Goal: Task Accomplishment & Management: Complete application form

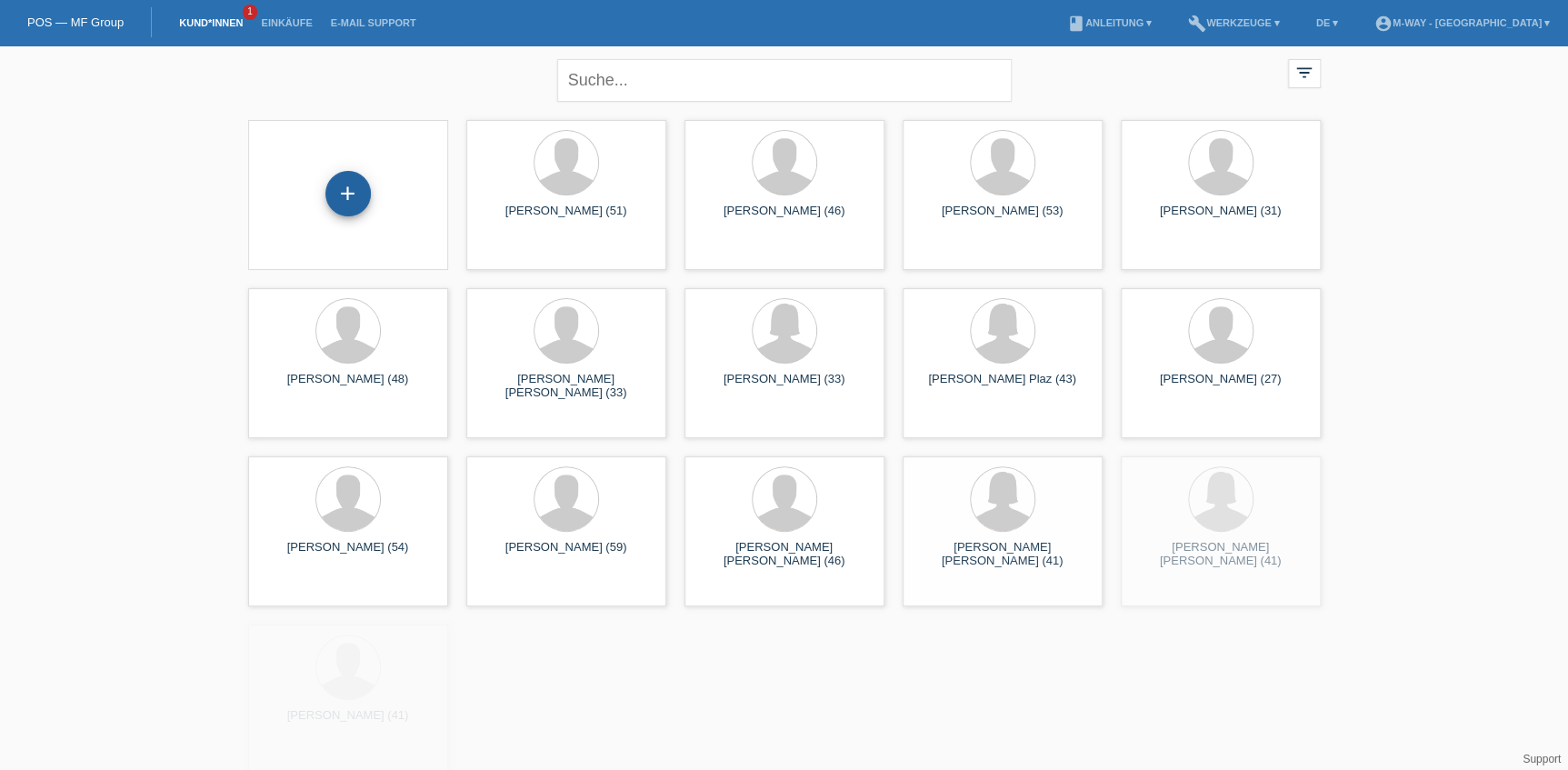
click at [351, 177] on div "+" at bounding box center [347, 193] width 45 height 45
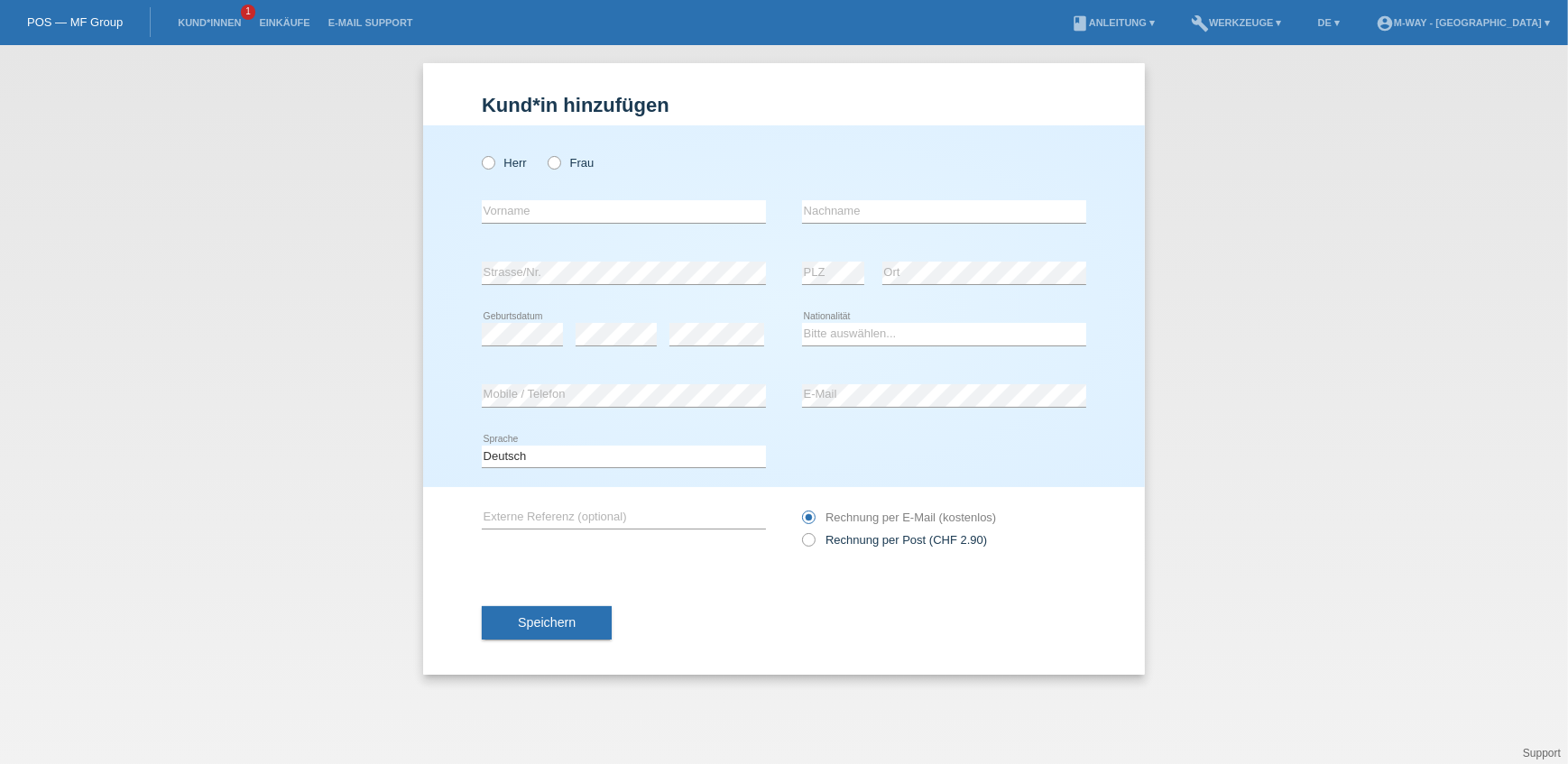
click at [337, 185] on div "Kund*in hinzufügen Kunde hinzufügen Kundin hinzufügen Herr Frau error Vorname e…" at bounding box center [784, 404] width 1568 height 719
click at [498, 162] on label "Herr" at bounding box center [504, 162] width 45 height 14
click at [494, 162] on input "Herr" at bounding box center [488, 161] width 12 height 12
radio input "true"
click at [512, 211] on input "text" at bounding box center [624, 212] width 284 height 23
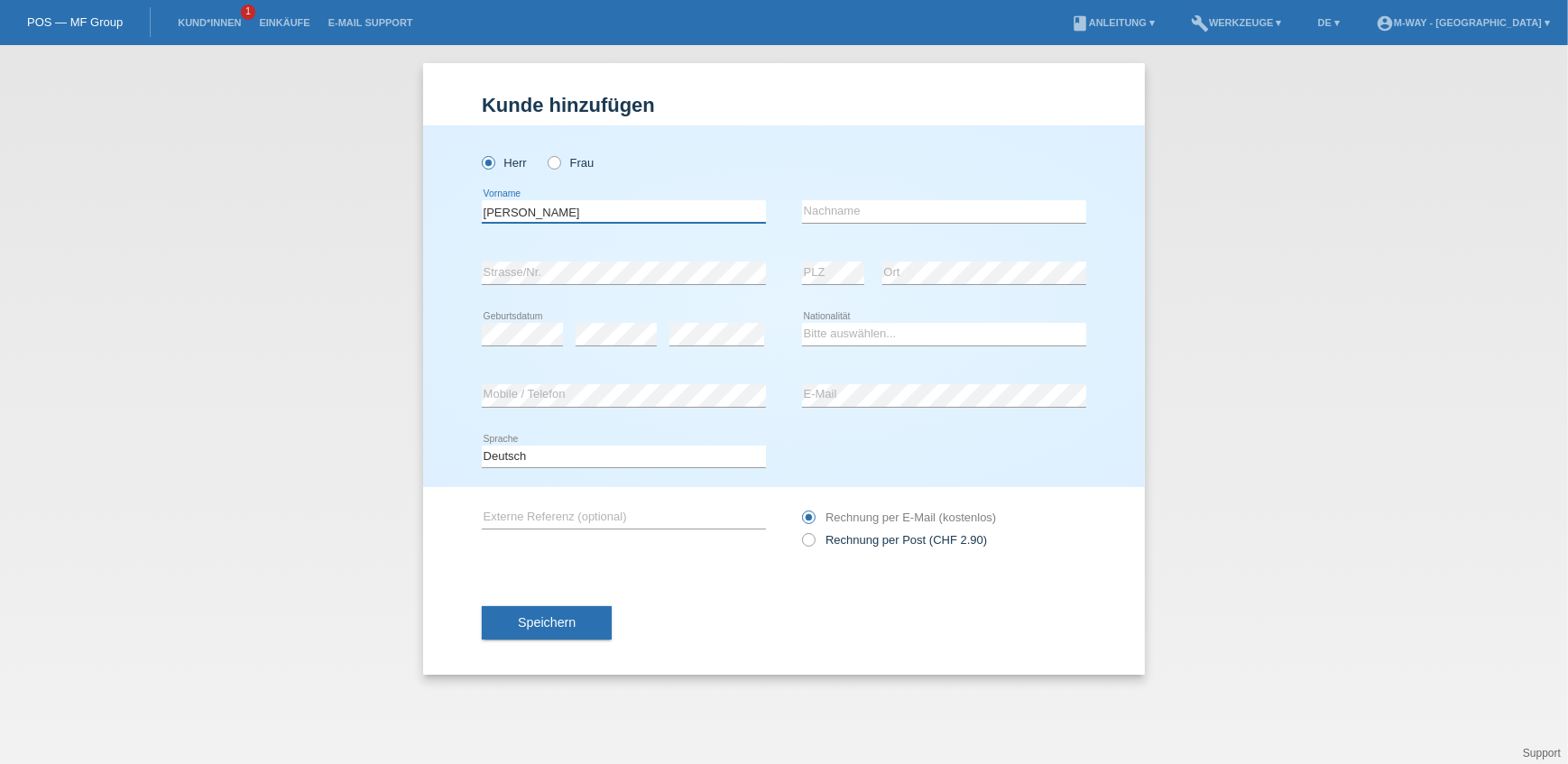
type input "Boris"
click at [904, 220] on input "text" at bounding box center [944, 212] width 284 height 23
type input "Uglik"
drag, startPoint x: 554, startPoint y: 284, endPoint x: 454, endPoint y: 299, distance: 101.1
click at [454, 299] on div "Herr Frau Boris error Vorname" at bounding box center [784, 306] width 722 height 362
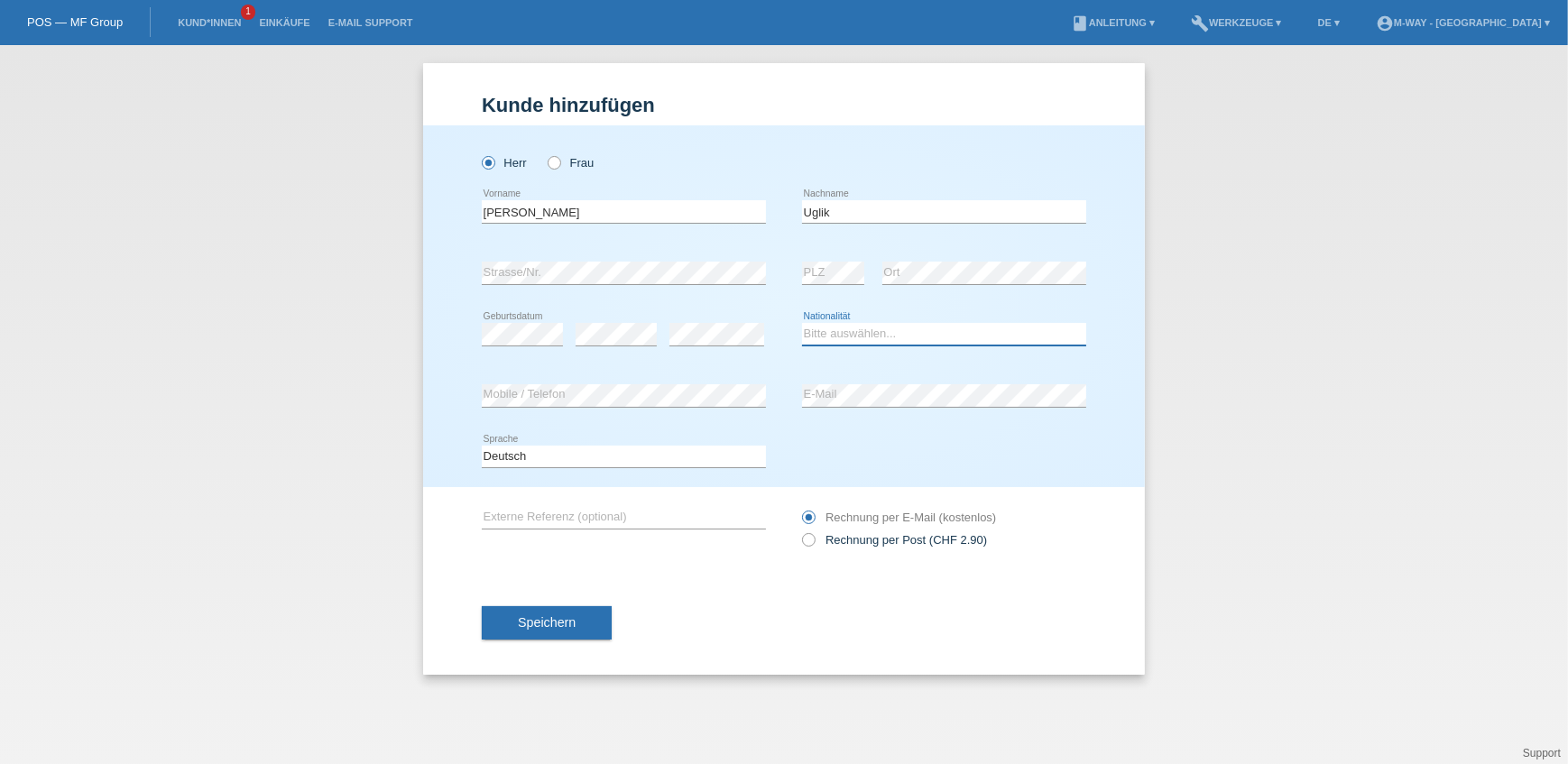
click at [875, 333] on select "Bitte auswählen... Schweiz Deutschland Liechtenstein Österreich ------------ Af…" at bounding box center [944, 333] width 284 height 22
select select "DE"
click at [802, 322] on select "Bitte auswählen... Schweiz Deutschland Liechtenstein Österreich ------------ Af…" at bounding box center [944, 333] width 284 height 22
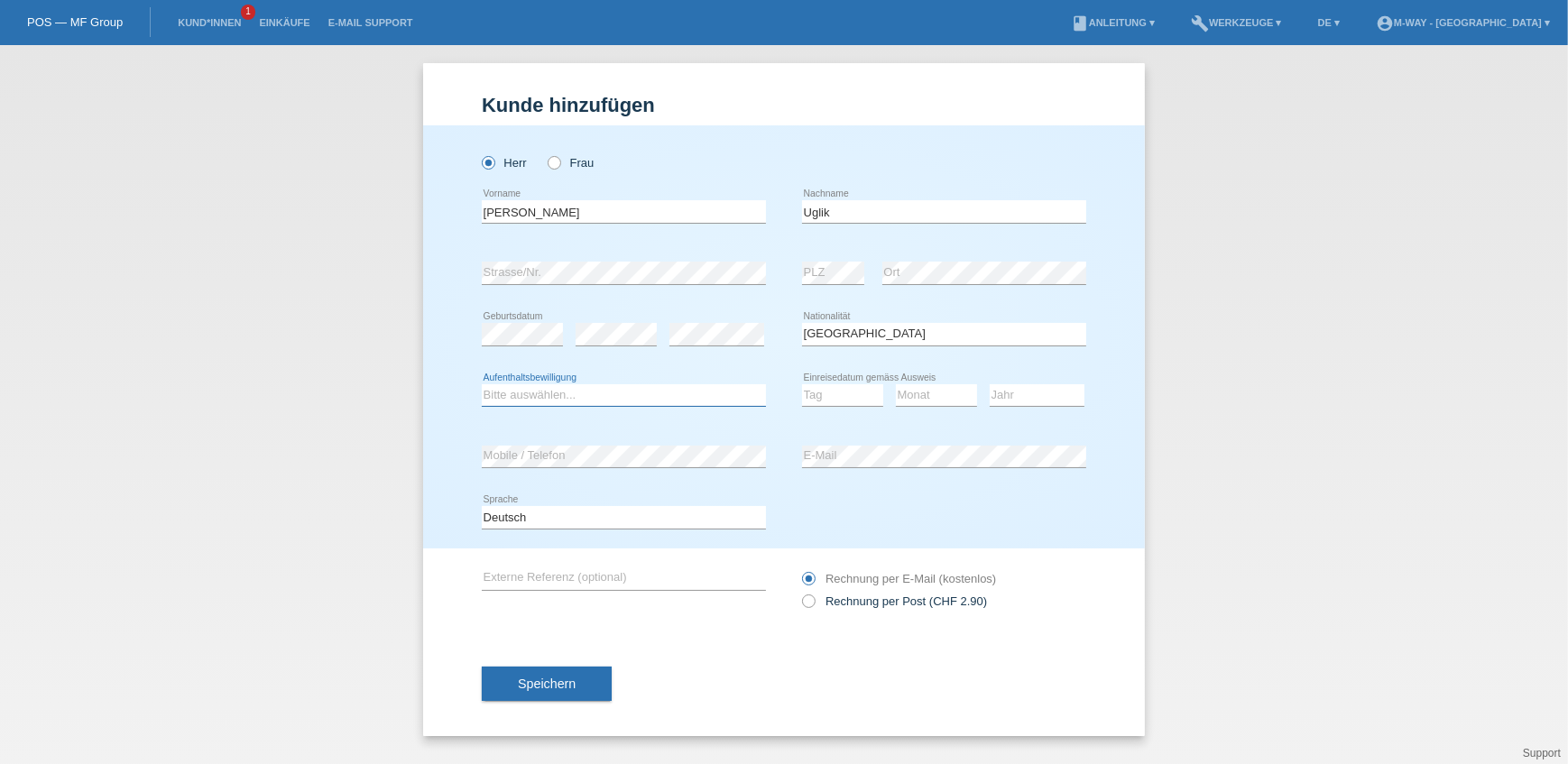
click at [580, 398] on select "Bitte auswählen... C B B - Flüchtlingsstatus Andere" at bounding box center [624, 395] width 284 height 22
select select "C"
click at [482, 384] on select "Bitte auswählen... C B B - Flüchtlingsstatus Andere" at bounding box center [624, 395] width 284 height 22
click at [820, 398] on select "Tag 01 02 03 04 05 06 07 08 09 10 11" at bounding box center [842, 395] width 82 height 22
select select "01"
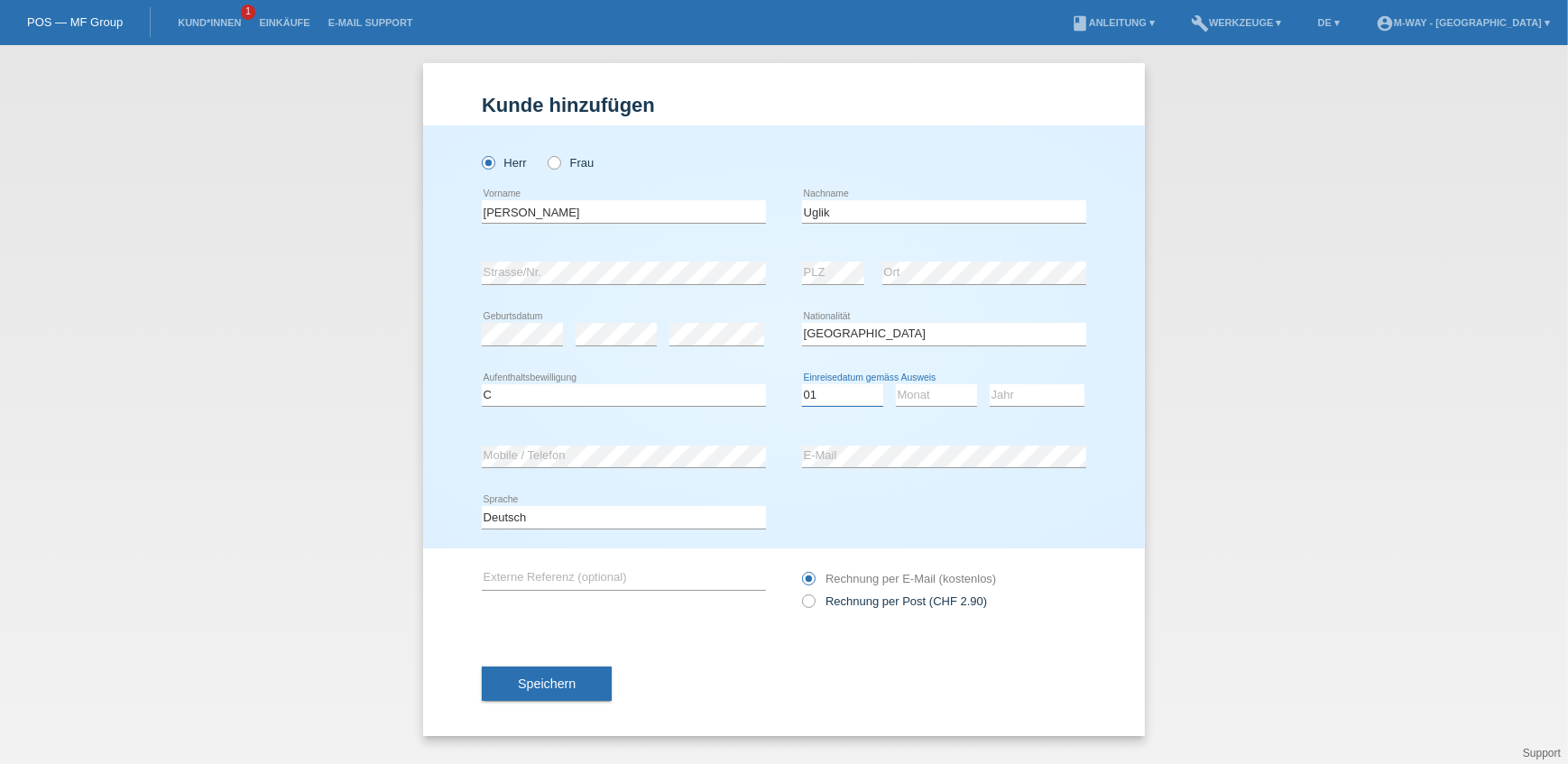
click at [802, 384] on select "Tag 01 02 03 04 05 06 07 08 09 10 11" at bounding box center [842, 395] width 82 height 22
click at [915, 396] on select "Monat 01 02 03 04 05 06 07 08 09 10 11" at bounding box center [937, 395] width 82 height 22
select select "09"
click at [896, 384] on select "Monat 01 02 03 04 05 06 07 08 09 10 11" at bounding box center [937, 395] width 82 height 22
click at [1013, 400] on select "Jahr 2025 2024 2023 2022 2021 2020 2019 2018 2017 2016 2015 2014 2013 2012 2011…" at bounding box center [1036, 395] width 94 height 22
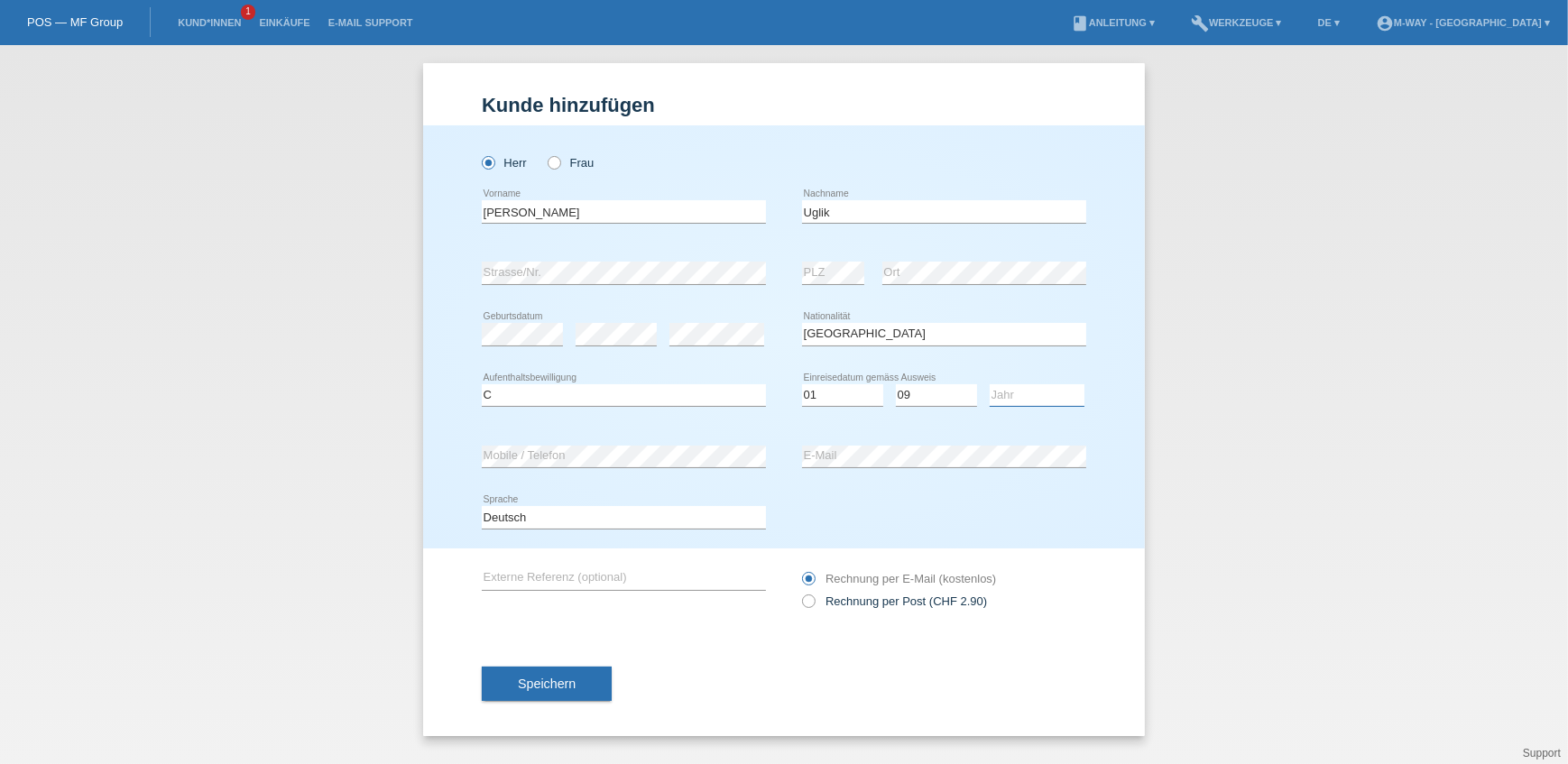
select select "2005"
click at [990, 384] on select "Jahr 2025 2024 2023 2022 2021 2020 2019 2018 2017 2016 2015 2014 2013 2012 2011…" at bounding box center [1036, 395] width 94 height 22
click at [533, 682] on span "Speichern" at bounding box center [546, 683] width 58 height 15
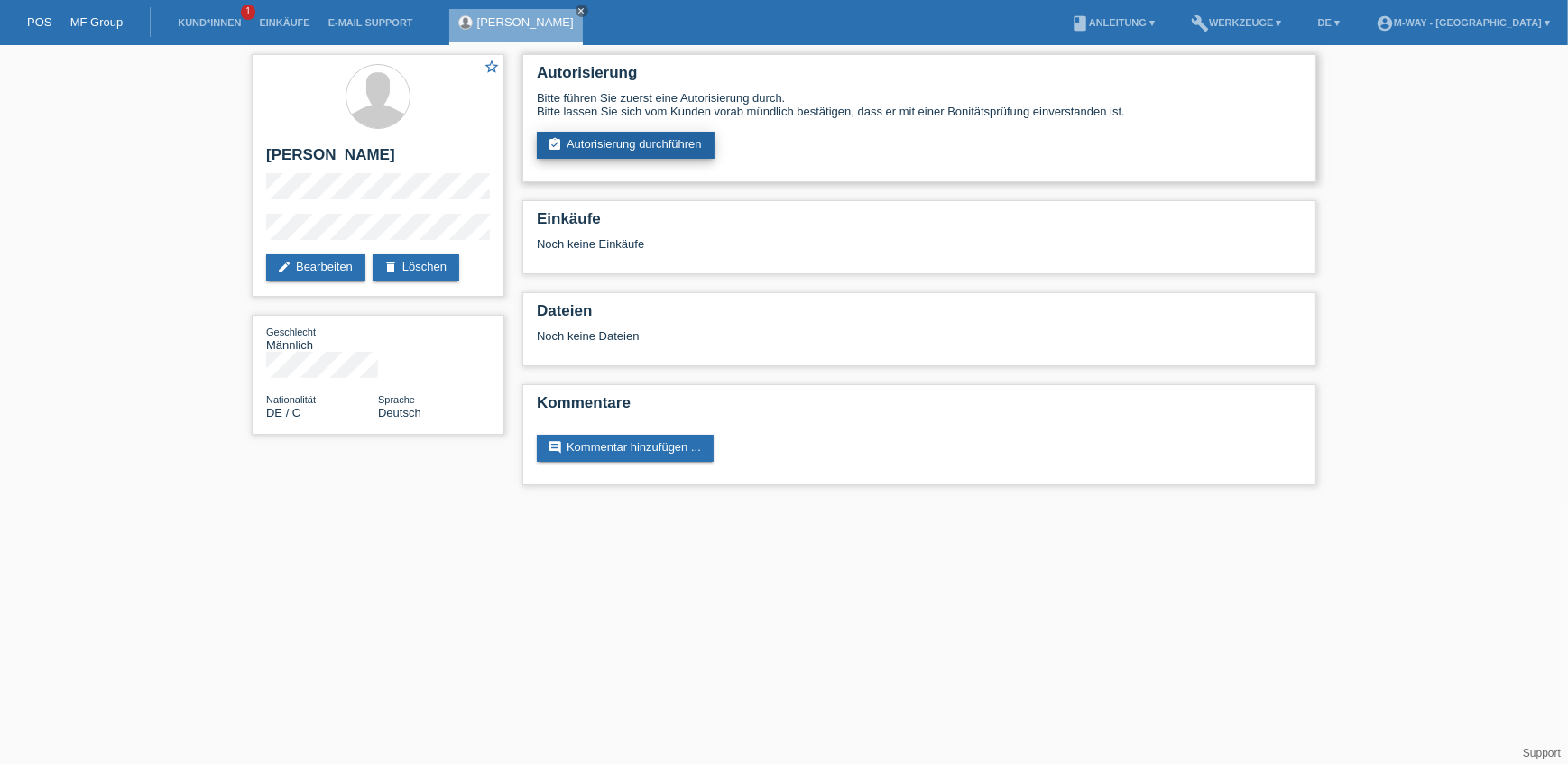
click at [680, 143] on link "assignment_turned_in Autorisierung durchführen" at bounding box center [626, 146] width 178 height 27
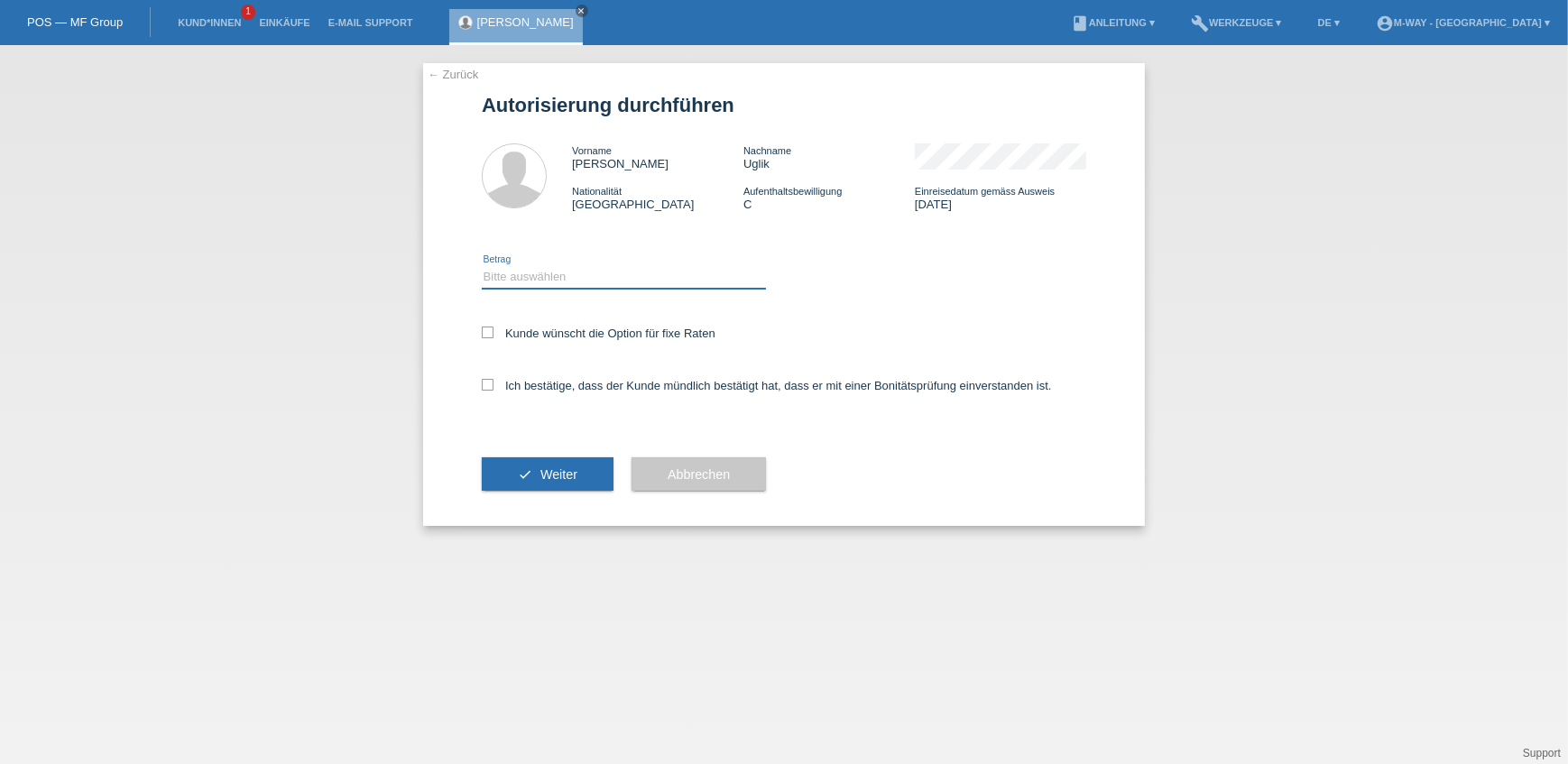
click at [581, 281] on select "Bitte auswählen CHF 1.00 - CHF 499.00 CHF 500.00 - CHF 1'999.00 CHF 2'000.00 - …" at bounding box center [624, 277] width 284 height 22
select select "3"
click at [482, 266] on select "Bitte auswählen CHF 1.00 - CHF 499.00 CHF 500.00 - CHF 1'999.00 CHF 2'000.00 - …" at bounding box center [624, 277] width 284 height 22
click at [497, 326] on label "Kunde wünscht die Option für fixe Raten" at bounding box center [598, 333] width 234 height 14
click at [494, 326] on input "Kunde wünscht die Option für fixe Raten" at bounding box center [488, 332] width 12 height 12
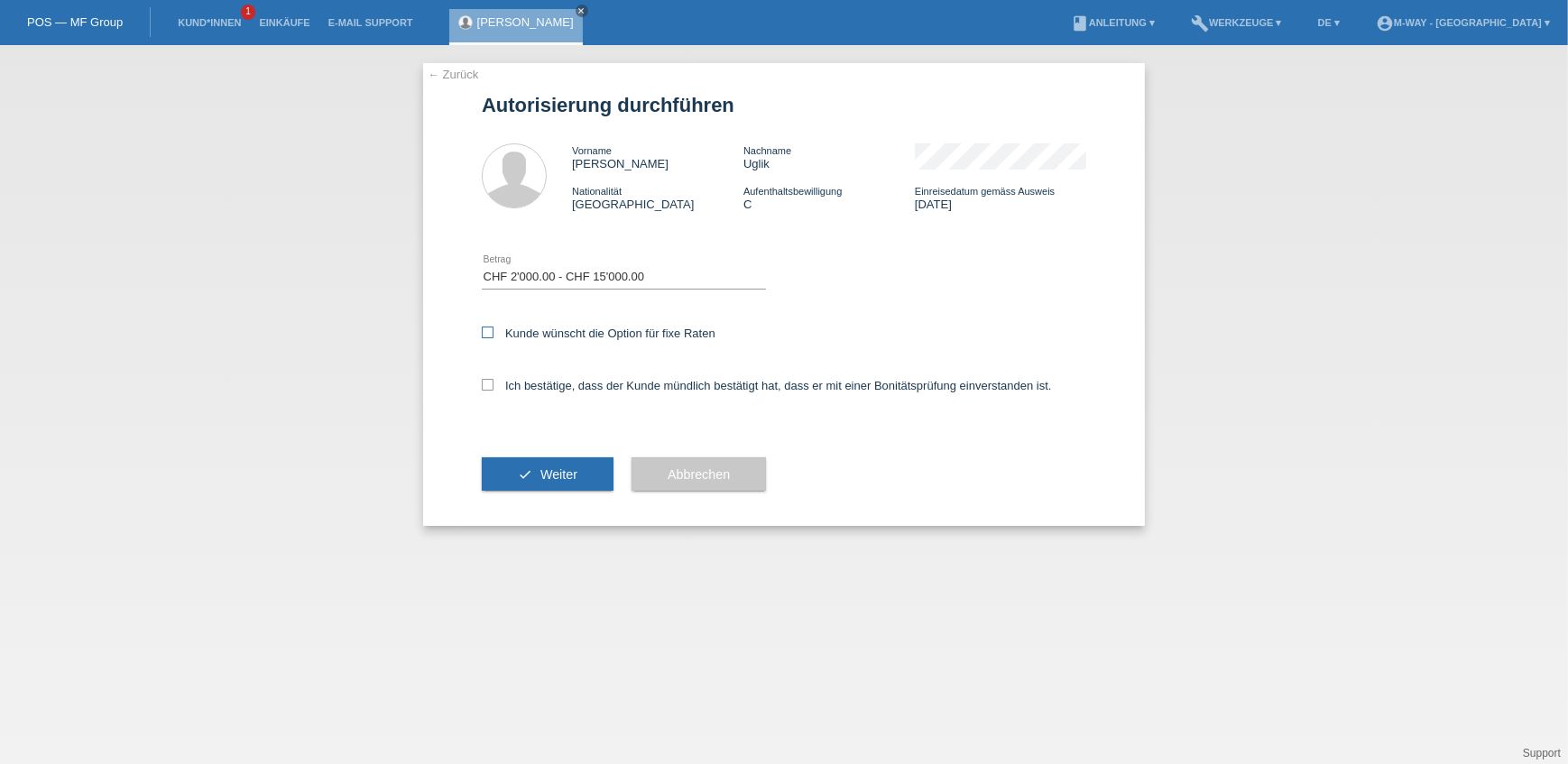
checkbox input "true"
click at [486, 380] on icon at bounding box center [488, 384] width 12 height 12
click at [486, 380] on input "Ich bestätige, dass der Kunde mündlich bestätigt hat, dass er mit einer Bonität…" at bounding box center [488, 384] width 12 height 12
checkbox input "true"
click at [542, 480] on button "check Weiter" at bounding box center [548, 474] width 132 height 34
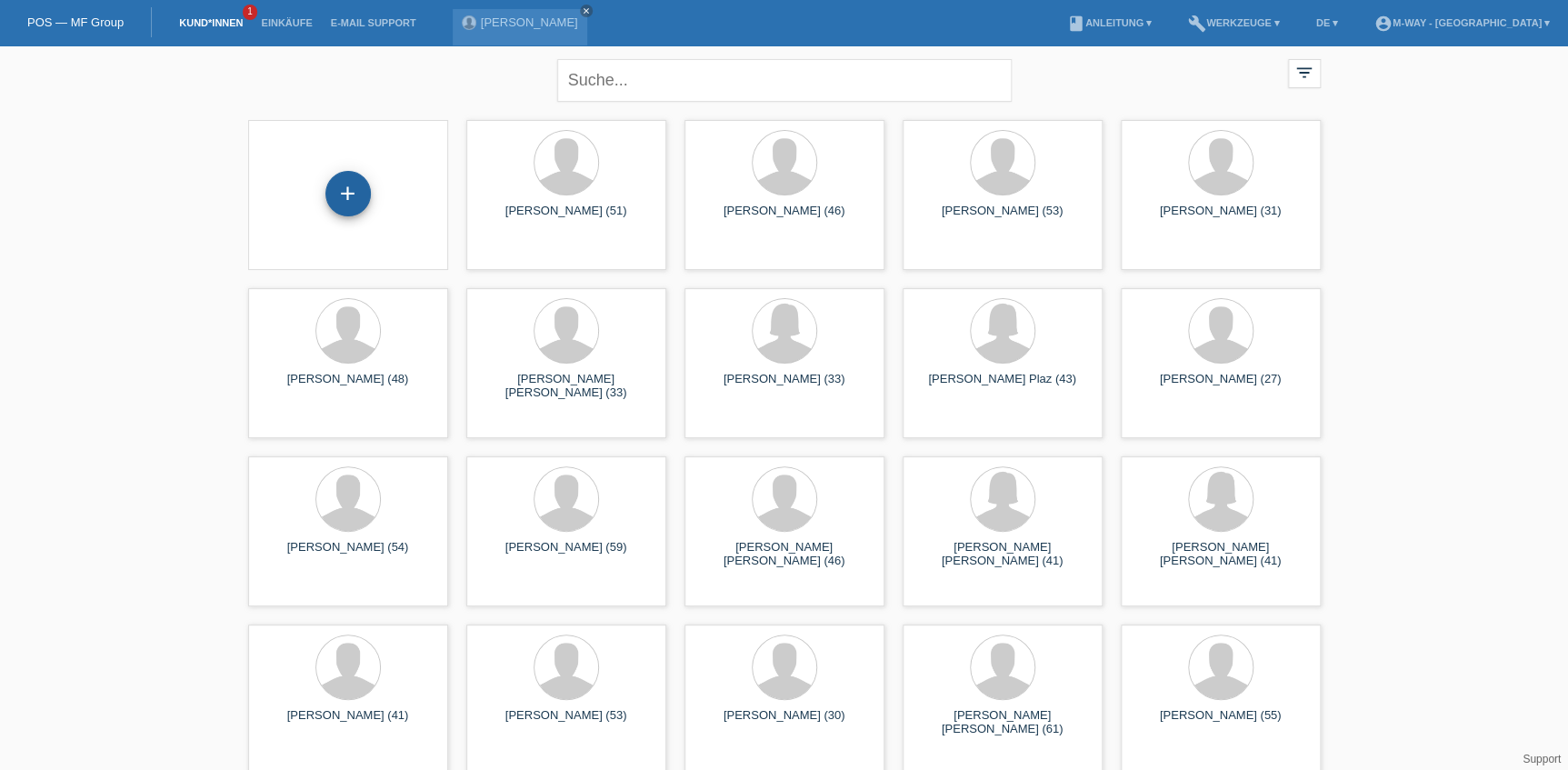
click at [347, 195] on div "+" at bounding box center [347, 193] width 45 height 45
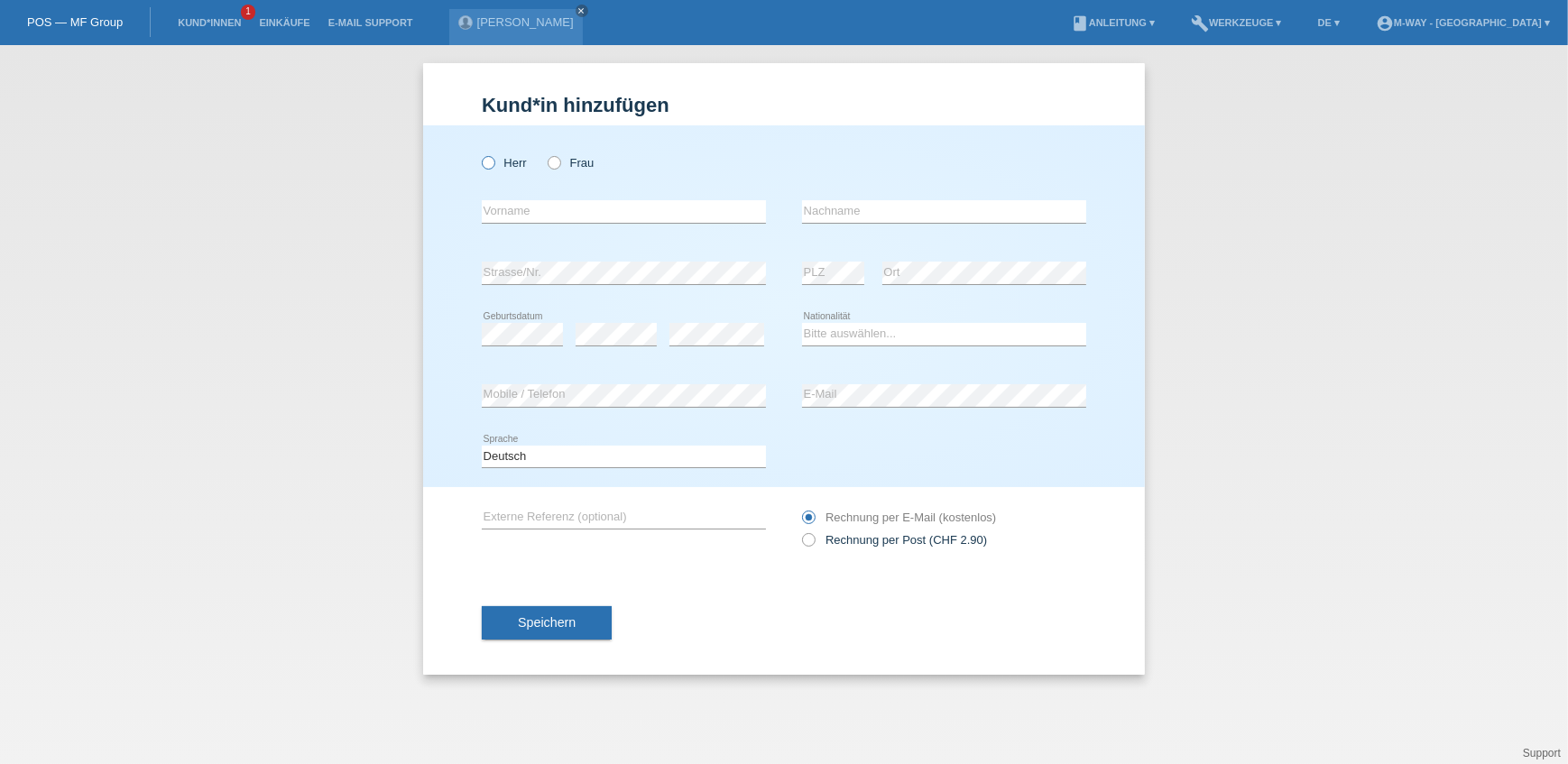
click at [479, 153] on icon at bounding box center [479, 153] width 0 height 0
click at [493, 167] on input "Herr" at bounding box center [488, 161] width 12 height 12
radio input "true"
click at [532, 217] on input "text" at bounding box center [624, 212] width 284 height 23
click at [818, 220] on input "text" at bounding box center [944, 212] width 284 height 23
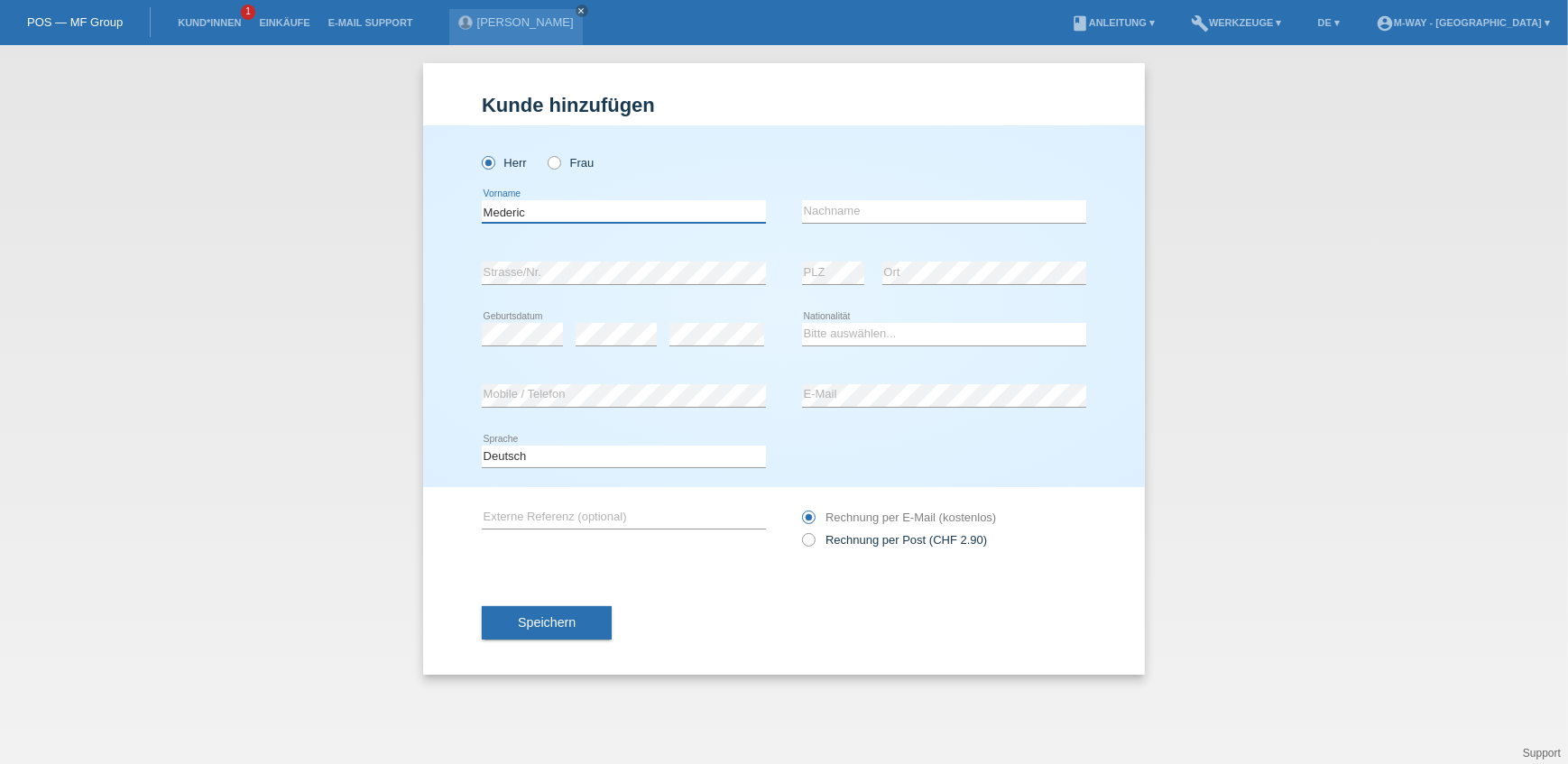
click at [653, 220] on input "Mederic" at bounding box center [624, 212] width 284 height 23
type input "Mederick"
click at [892, 214] on input "text" at bounding box center [944, 212] width 284 height 23
type input "Ladisenko"
click at [904, 338] on select "Bitte auswählen... Schweiz Deutschland Liechtenstein Österreich ------------ Af…" at bounding box center [944, 333] width 284 height 22
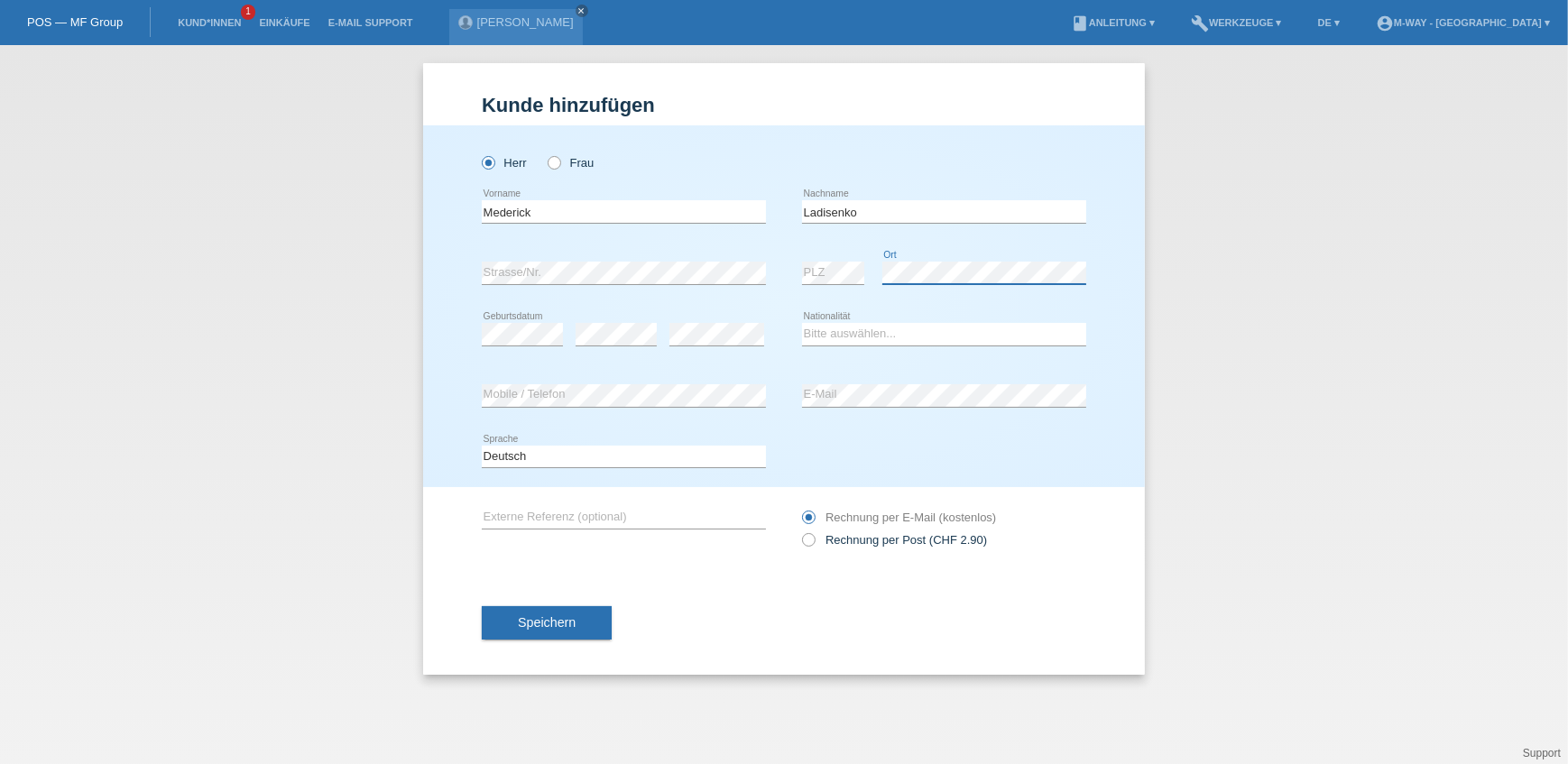
click at [886, 289] on div "error Ort" at bounding box center [984, 273] width 203 height 61
click at [805, 289] on div "error PLZ" at bounding box center [833, 273] width 62 height 61
click at [875, 289] on div "error PLZ error Ort" at bounding box center [944, 273] width 284 height 61
click at [839, 327] on select "Bitte auswählen... Schweiz Deutschland Liechtenstein Österreich ------------ Af…" at bounding box center [944, 333] width 284 height 22
select select "FR"
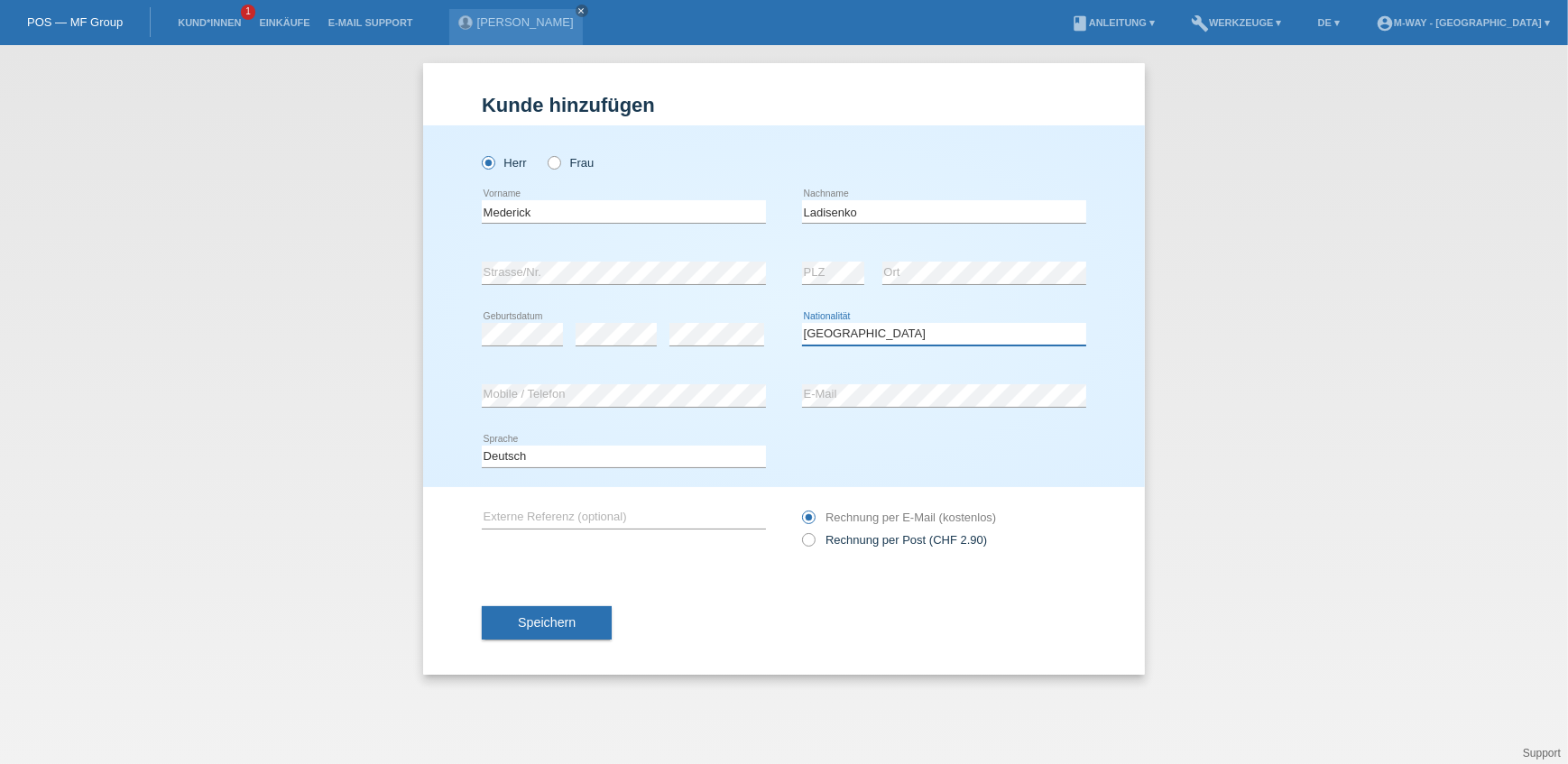
click at [802, 322] on select "Bitte auswählen... Schweiz Deutschland Liechtenstein Österreich ------------ Af…" at bounding box center [944, 333] width 284 height 22
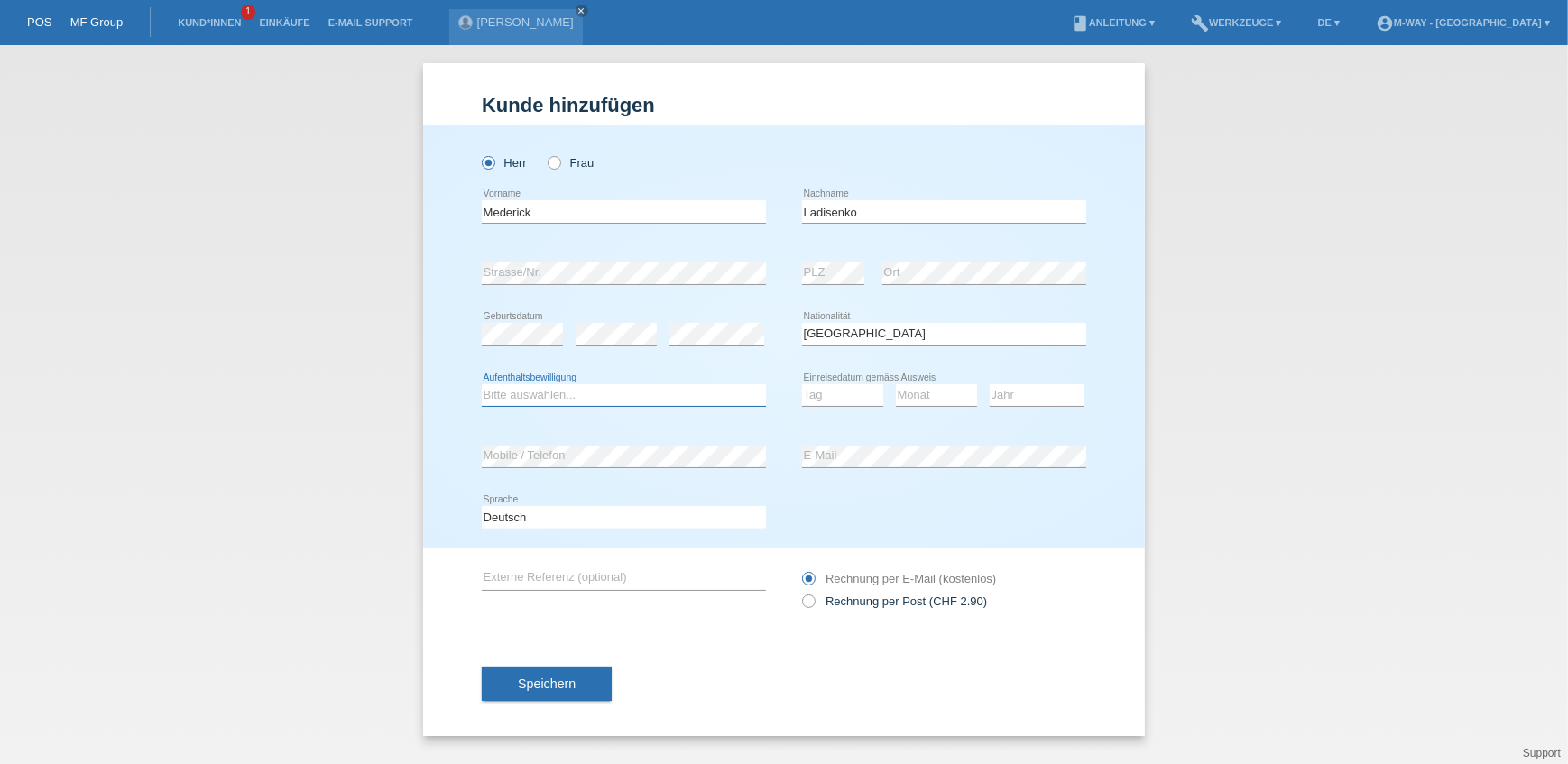
click at [540, 388] on select "Bitte auswählen... C B B - Flüchtlingsstatus Andere" at bounding box center [624, 395] width 284 height 22
select select "C"
click at [482, 384] on select "Bitte auswählen... C B B - Flüchtlingsstatus Andere" at bounding box center [624, 395] width 284 height 22
click at [836, 387] on select "Tag 01 02 03 04 05 06 07 08 09 10 11" at bounding box center [842, 395] width 82 height 22
select select "01"
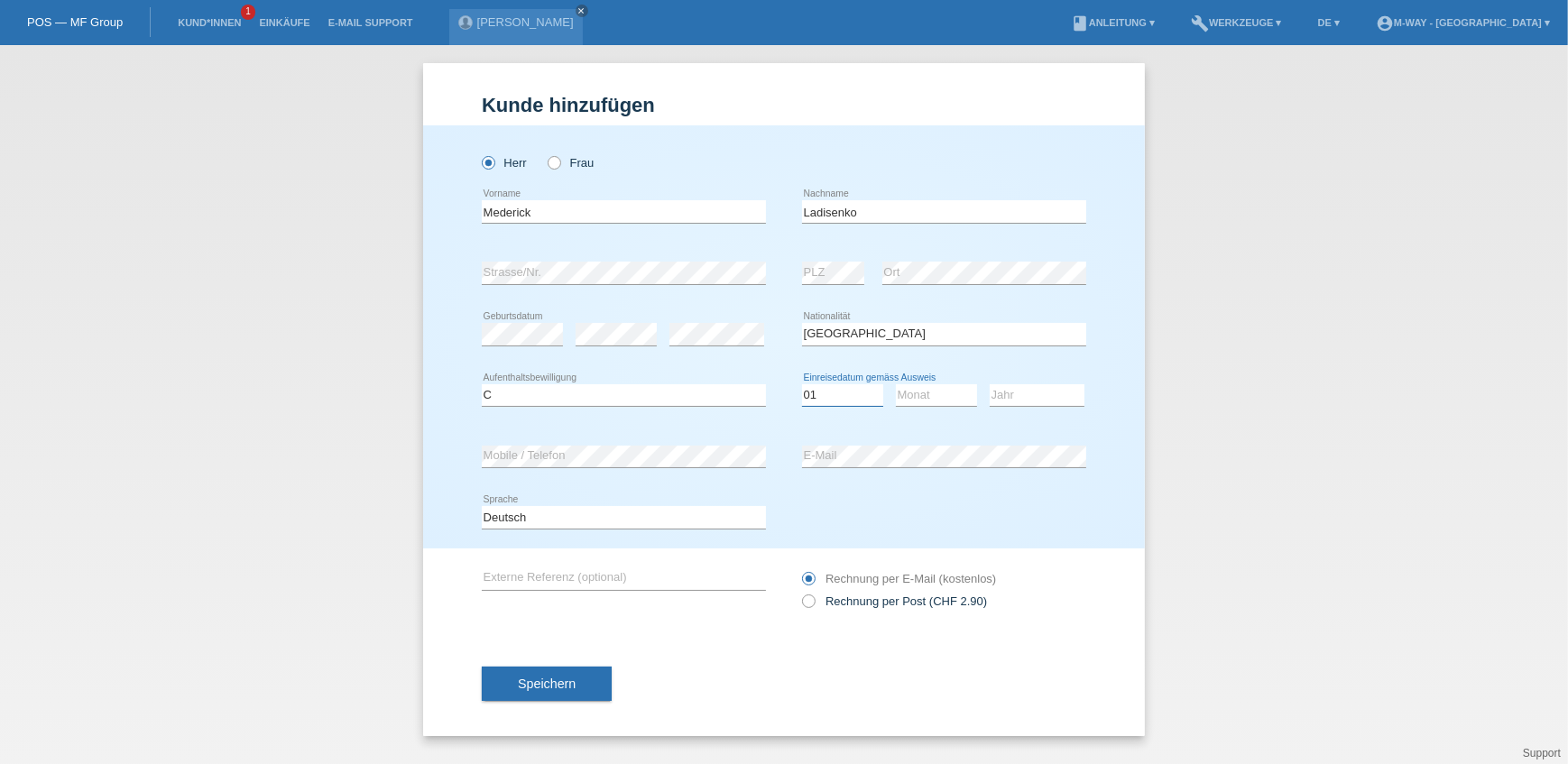
click at [802, 384] on select "Tag 01 02 03 04 05 06 07 08 09 10 11" at bounding box center [842, 395] width 82 height 22
click at [937, 392] on select "Monat 01 02 03 04 05 06 07 08 09 10 11" at bounding box center [937, 395] width 82 height 22
select select "09"
click at [896, 384] on select "Monat 01 02 03 04 05 06 07 08 09 10 11" at bounding box center [937, 395] width 82 height 22
click at [994, 396] on select "Jahr 2025 2024 2023 2022 2021 2020 2019 2018 2017 2016 2015 2014 2013 2012 2011…" at bounding box center [1036, 395] width 94 height 22
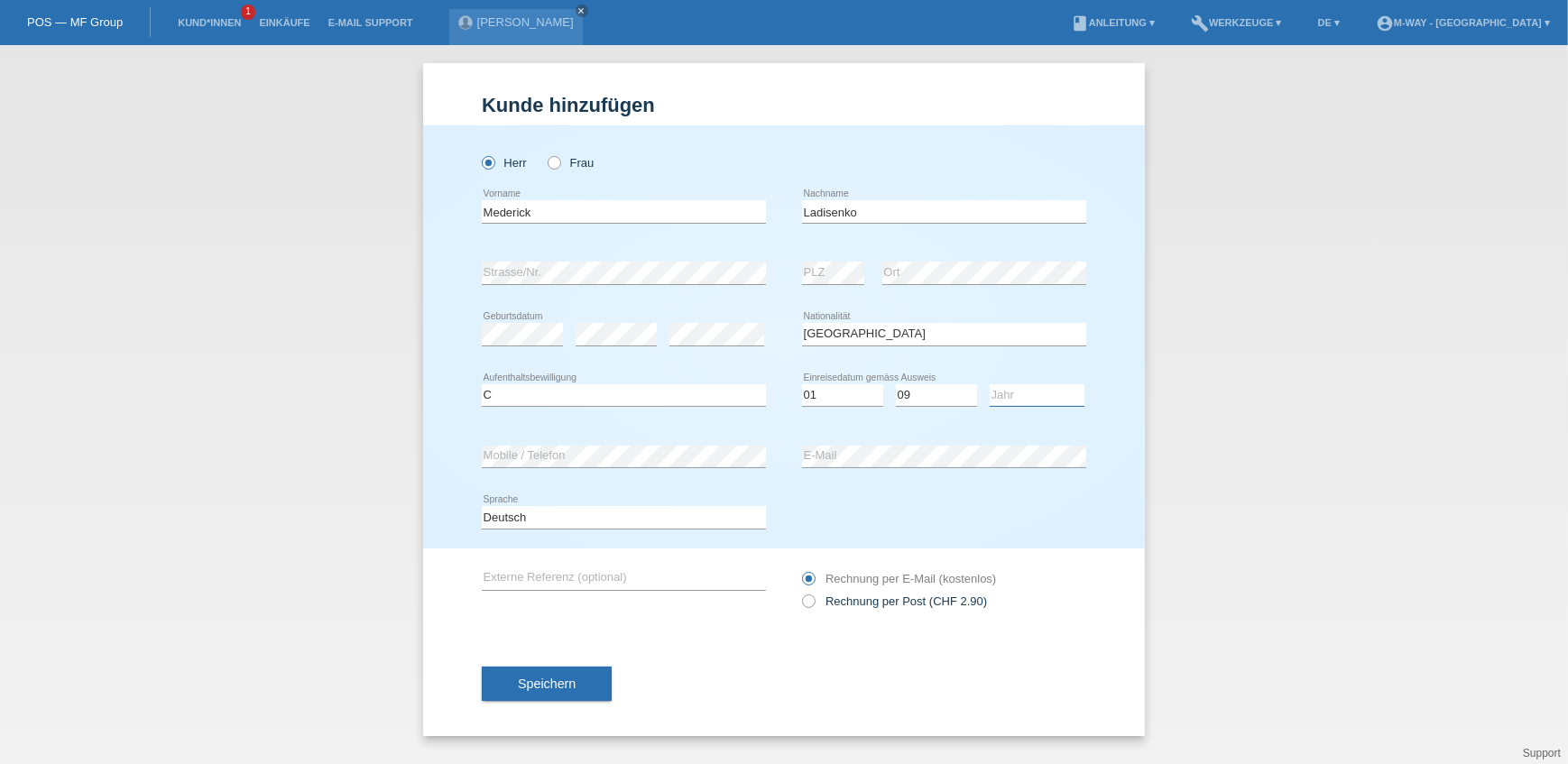
select select "2012"
click at [990, 384] on select "Jahr 2025 2024 2023 2022 2021 2020 2019 2018 2017 2016 2015 2014 2013 2012 2011…" at bounding box center [1036, 395] width 94 height 22
click at [532, 682] on span "Speichern" at bounding box center [546, 683] width 58 height 15
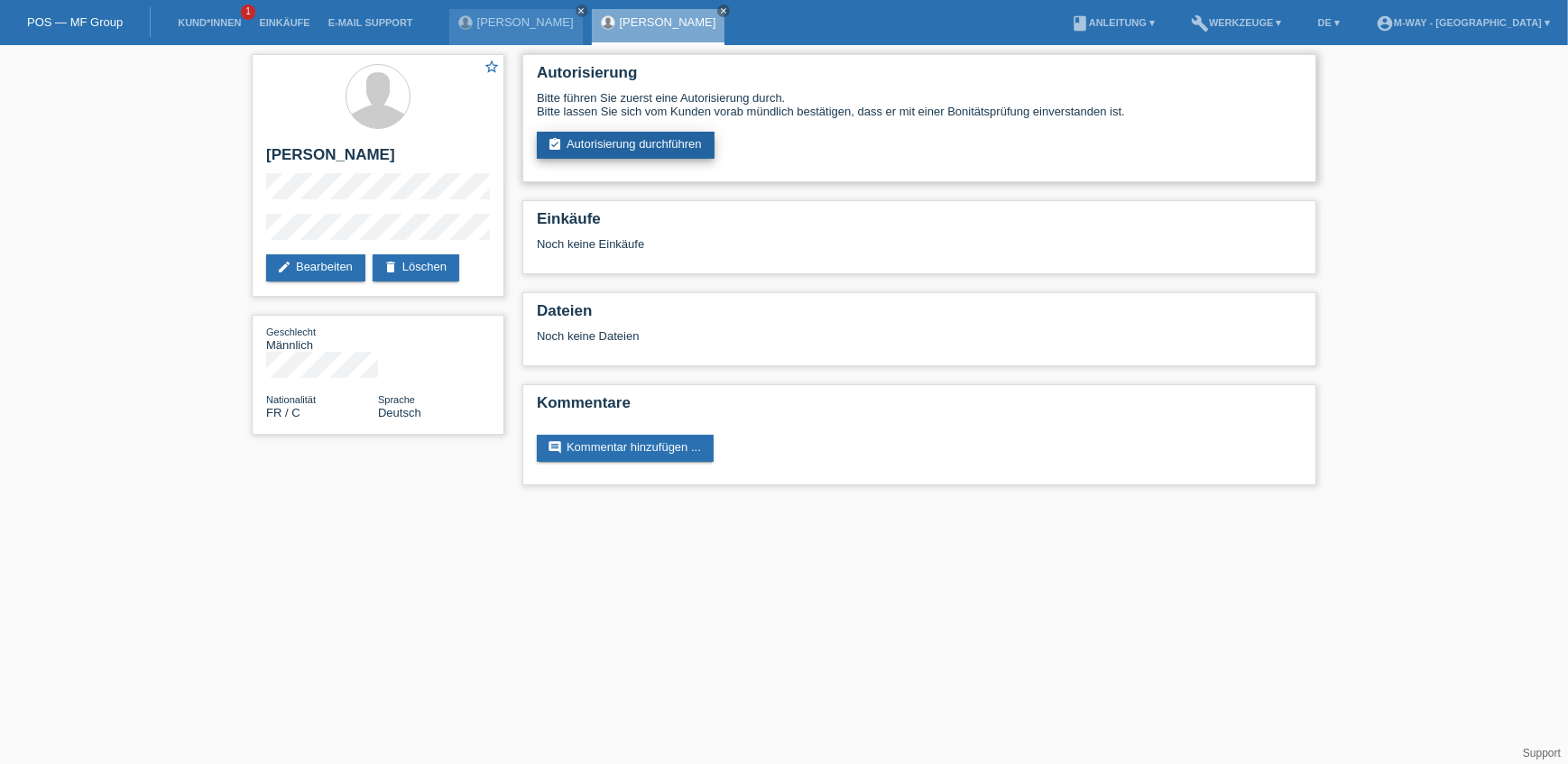
click at [662, 148] on link "assignment_turned_in Autorisierung durchführen" at bounding box center [626, 146] width 178 height 27
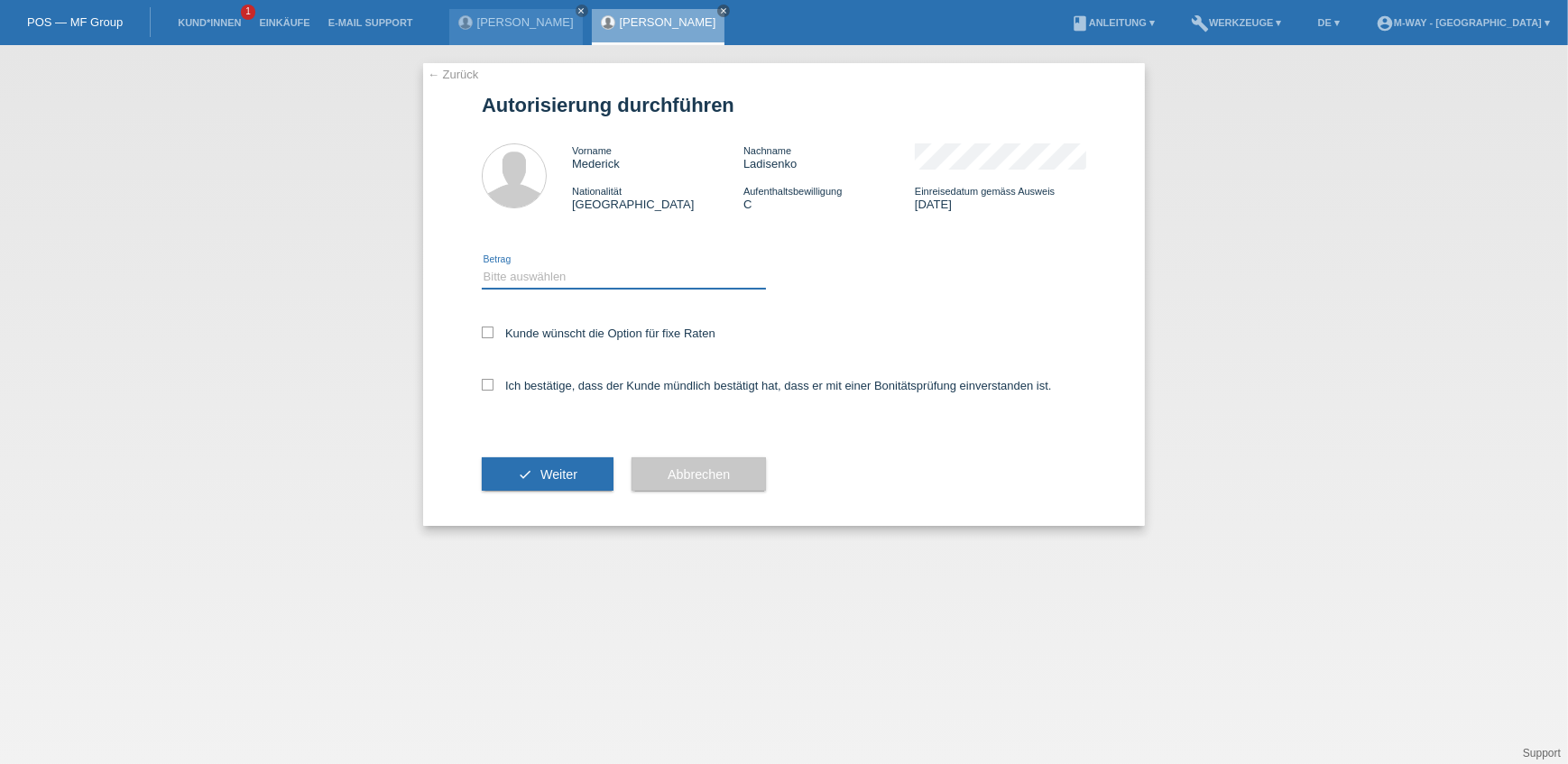
click at [541, 273] on select "Bitte auswählen CHF 1.00 - CHF 499.00 CHF 500.00 - CHF 1'999.00 CHF 2'000.00 - …" at bounding box center [624, 277] width 284 height 22
select select "3"
click at [482, 266] on select "Bitte auswählen CHF 1.00 - CHF 499.00 CHF 500.00 - CHF 1'999.00 CHF 2'000.00 - …" at bounding box center [624, 277] width 284 height 22
click at [532, 336] on label "Kunde wünscht die Option für fixe Raten" at bounding box center [598, 333] width 234 height 14
click at [494, 336] on input "Kunde wünscht die Option für fixe Raten" at bounding box center [488, 332] width 12 height 12
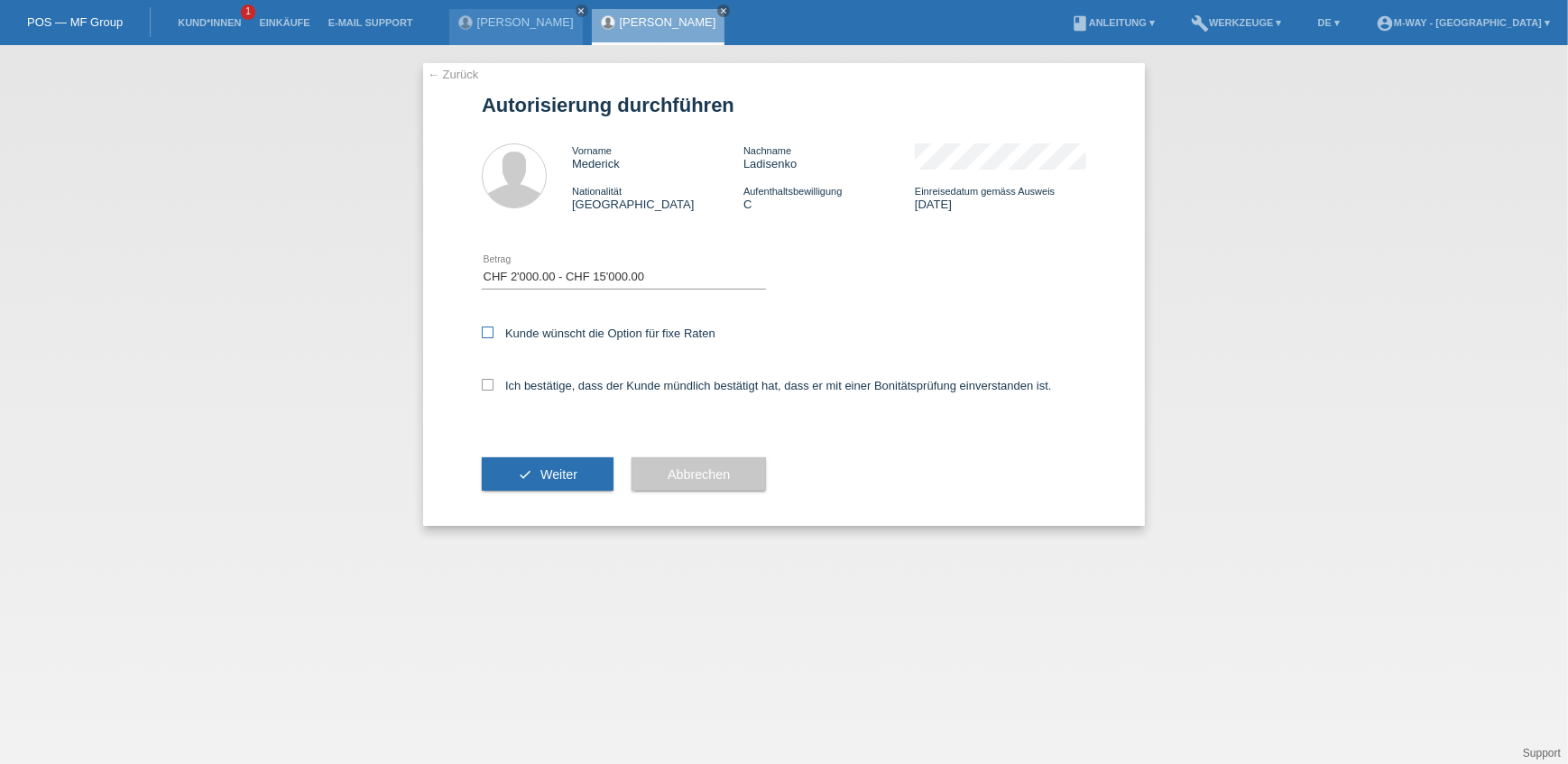
checkbox input "true"
click at [519, 373] on div "Ich bestätige, dass der Kunde mündlich bestätigt hat, dass er mit einer Bonität…" at bounding box center [784, 391] width 605 height 61
click at [516, 385] on label "Ich bestätige, dass der Kunde mündlich bestätigt hat, dass er mit einer Bonität…" at bounding box center [767, 385] width 570 height 14
drag, startPoint x: 516, startPoint y: 385, endPoint x: 492, endPoint y: 387, distance: 24.1
click at [492, 387] on icon at bounding box center [488, 384] width 12 height 12
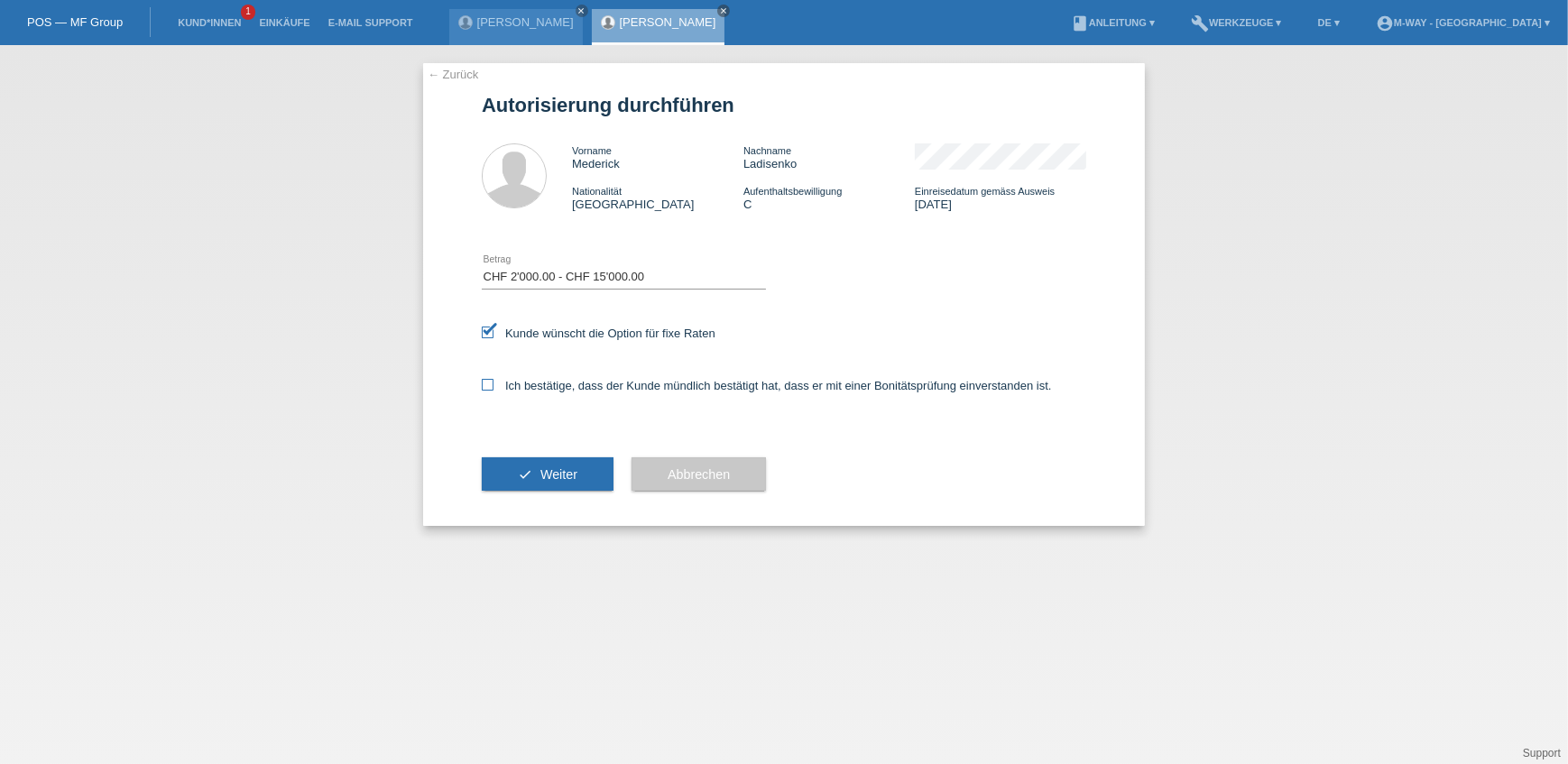
click at [492, 387] on input "Ich bestätige, dass der Kunde mündlich bestätigt hat, dass er mit einer Bonität…" at bounding box center [488, 384] width 12 height 12
checkbox input "true"
click at [531, 468] on button "check Weiter" at bounding box center [548, 474] width 132 height 34
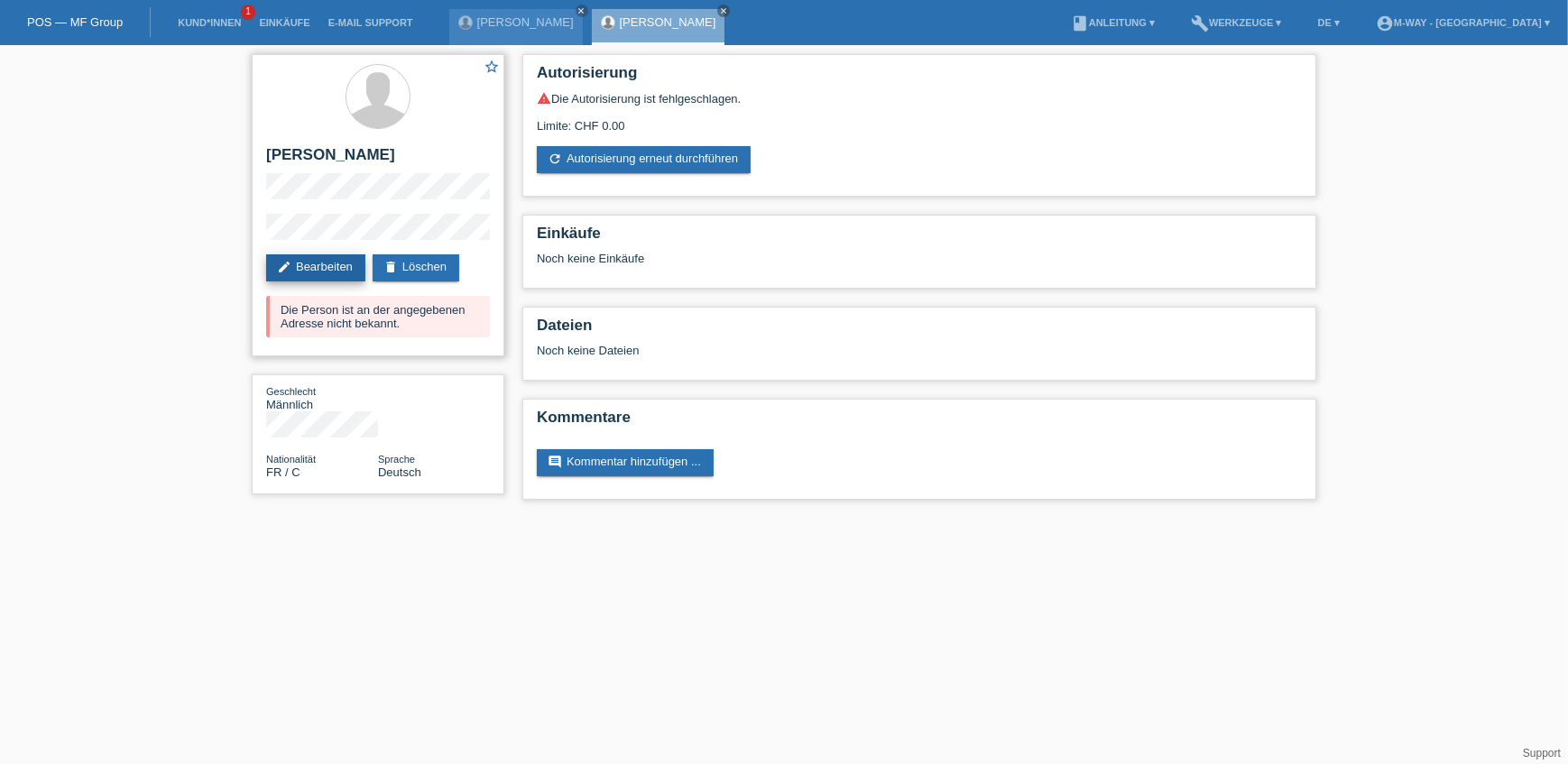
click at [338, 269] on link "edit Bearbeiten" at bounding box center [315, 268] width 99 height 27
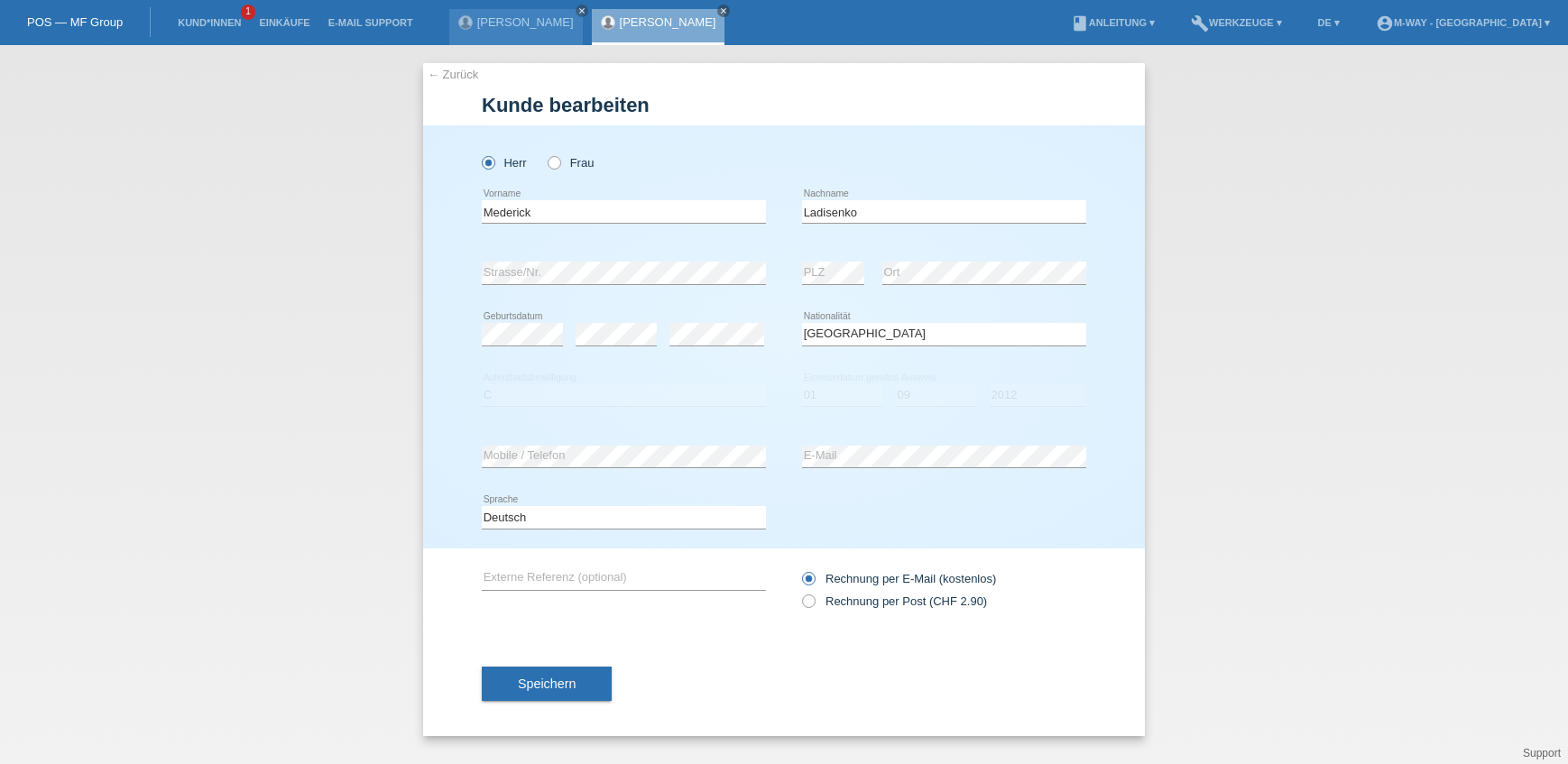
select select "FR"
select select "C"
select select "01"
select select "09"
select select "2012"
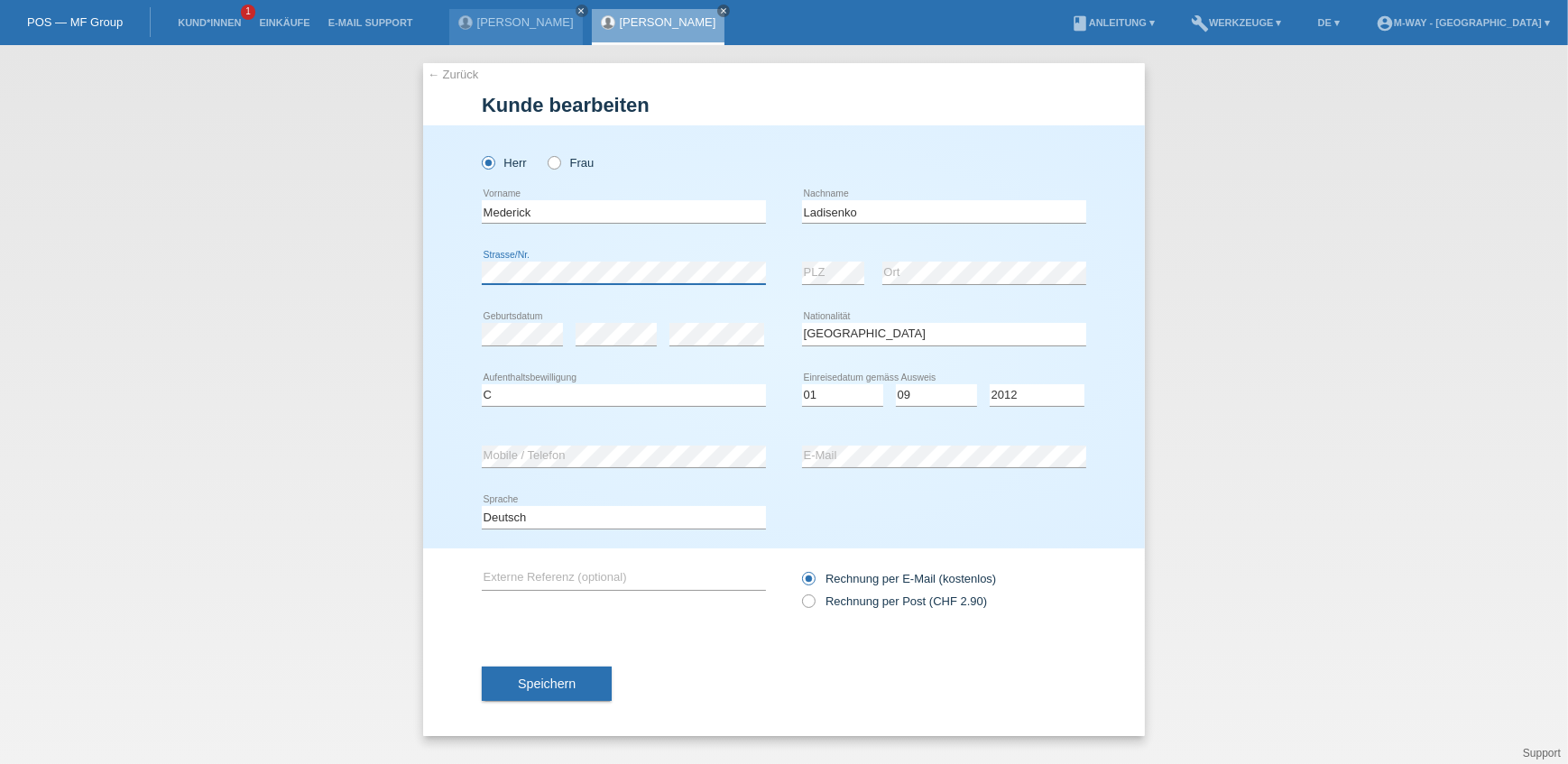
click at [468, 289] on div "Herr Frau Mederick error Vorname" at bounding box center [784, 337] width 722 height 423
click at [479, 290] on div "Herr Frau Mederick error Vorname" at bounding box center [784, 337] width 722 height 423
click at [845, 265] on div "error PLZ error Ort" at bounding box center [944, 273] width 284 height 61
click at [521, 682] on span "Speichern" at bounding box center [546, 683] width 58 height 15
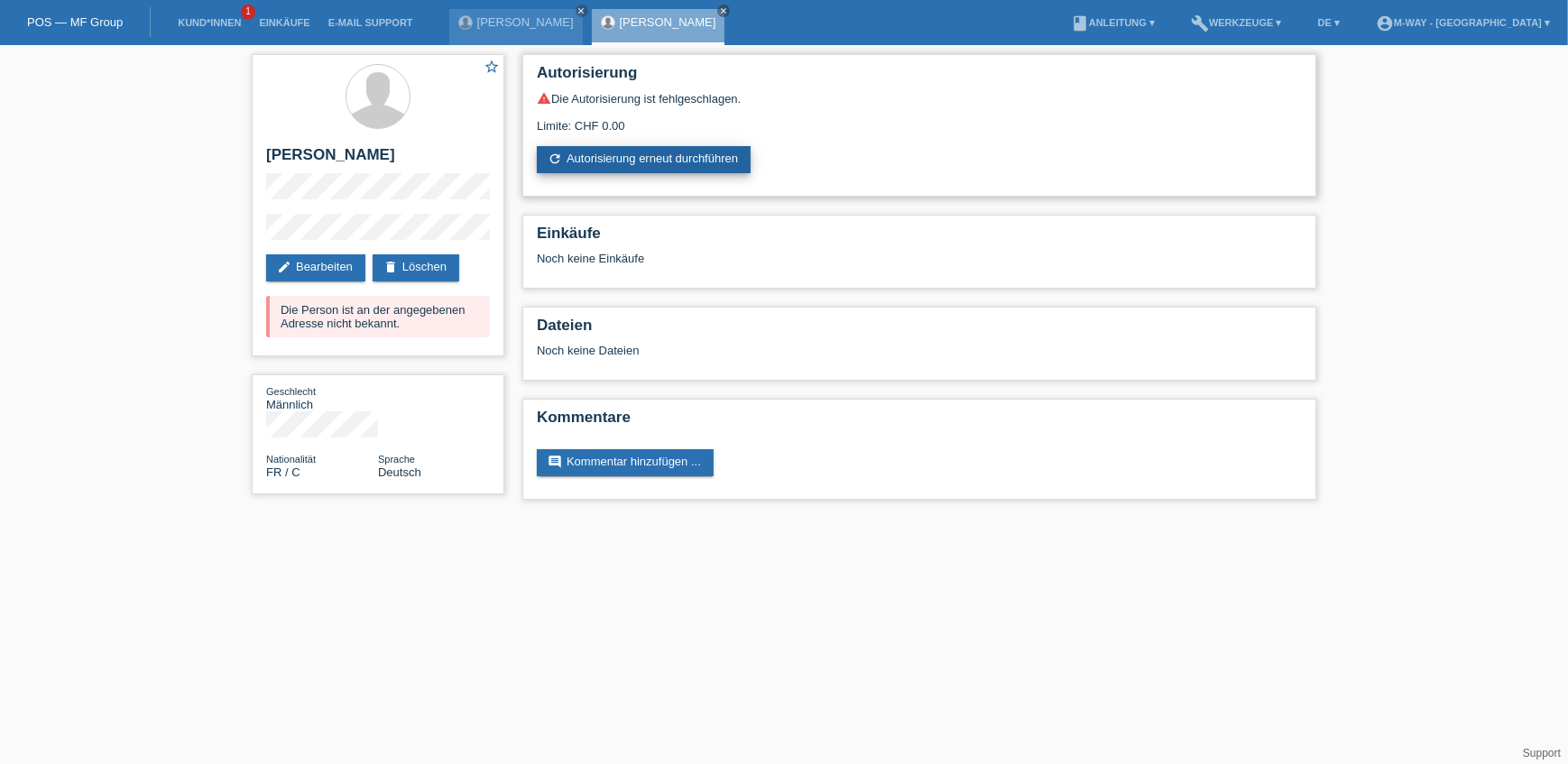
click at [568, 158] on link "refresh Autorisierung erneut durchführen" at bounding box center [643, 159] width 214 height 27
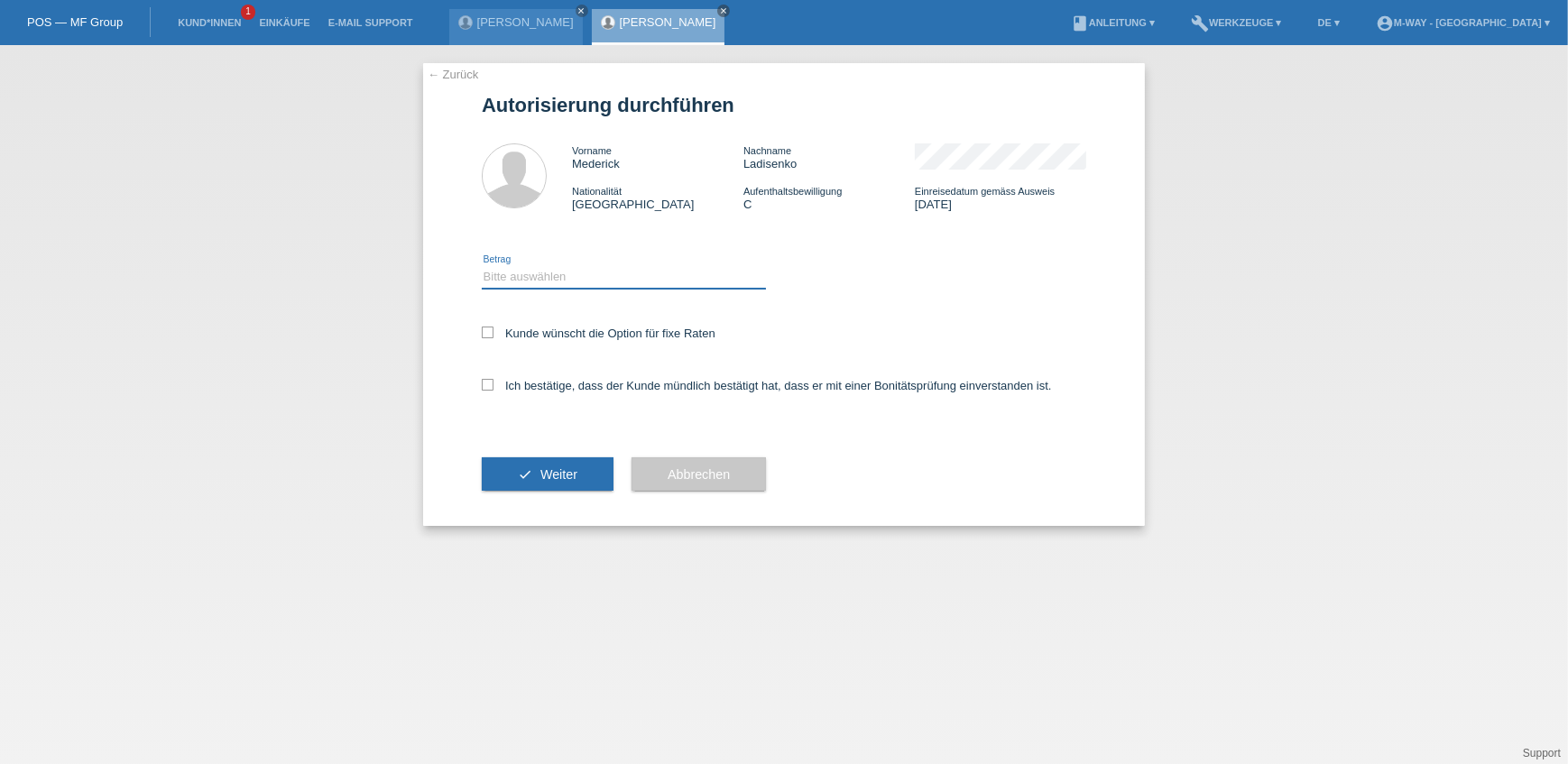
click at [512, 280] on select "Bitte auswählen CHF 1.00 - CHF 499.00 CHF 500.00 - CHF 1'999.00 CHF 2'000.00 - …" at bounding box center [624, 277] width 284 height 22
select select "3"
click at [482, 266] on select "Bitte auswählen CHF 1.00 - CHF 499.00 CHF 500.00 - CHF 1'999.00 CHF 2'000.00 - …" at bounding box center [624, 277] width 284 height 22
click at [482, 335] on icon at bounding box center [488, 332] width 12 height 12
click at [482, 335] on input "Kunde wünscht die Option für fixe Raten" at bounding box center [488, 332] width 12 height 12
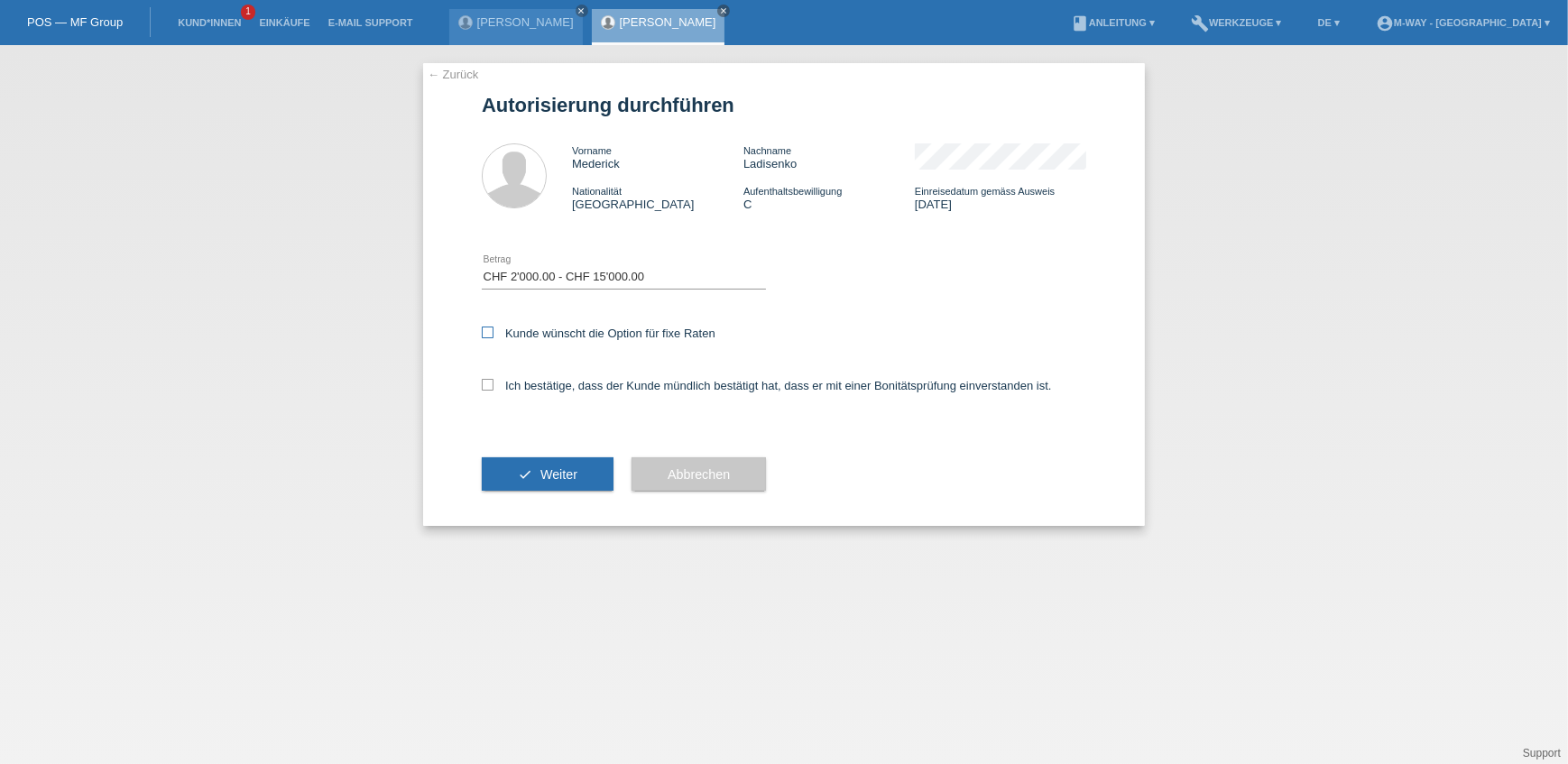
checkbox input "true"
click at [489, 384] on icon at bounding box center [488, 384] width 12 height 12
click at [489, 384] on input "Ich bestätige, dass der Kunde mündlich bestätigt hat, dass er mit einer Bonität…" at bounding box center [488, 384] width 12 height 12
checkbox input "true"
click at [524, 470] on button "check Weiter" at bounding box center [548, 474] width 132 height 34
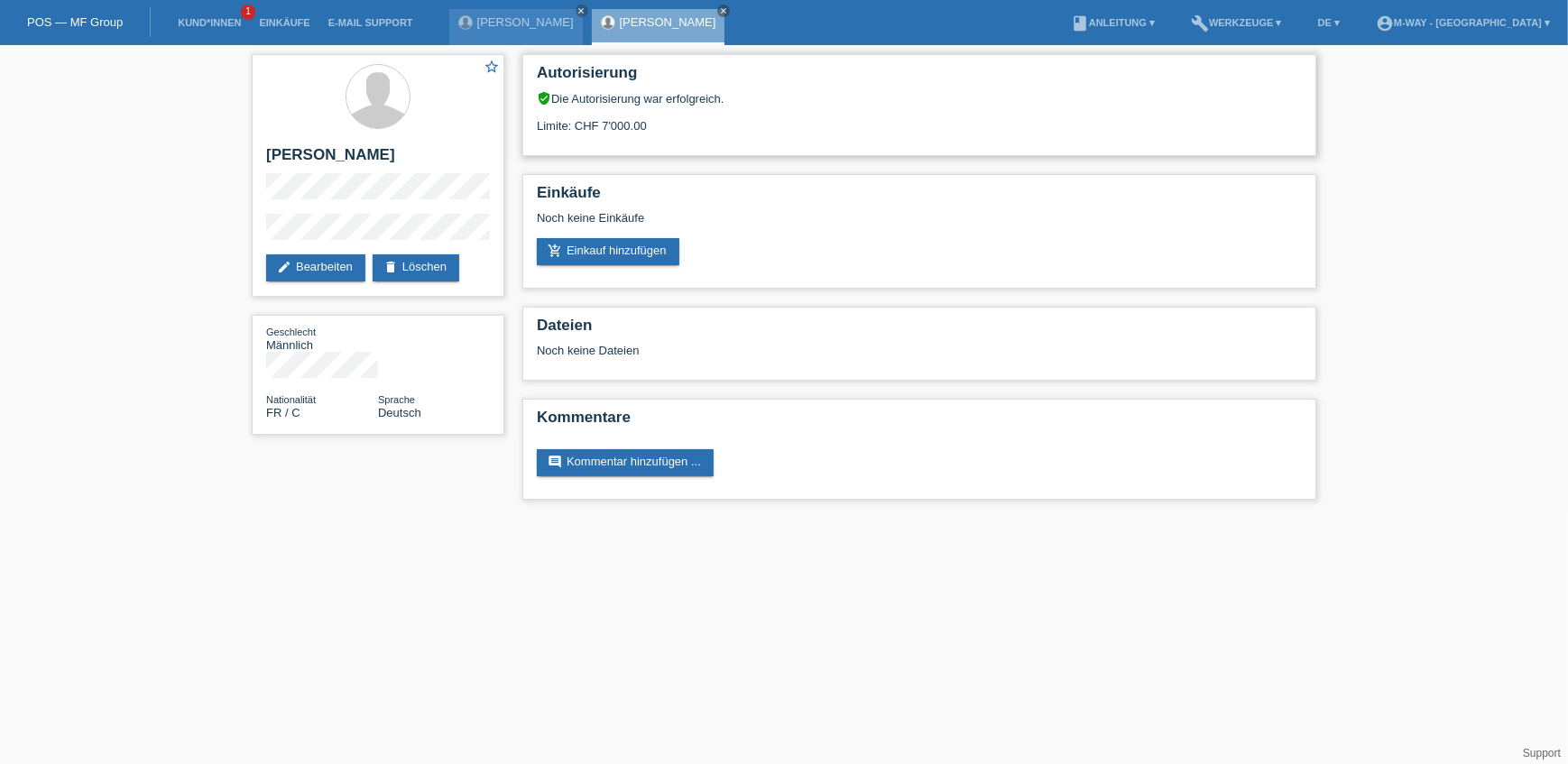
click at [612, 126] on div "Limite: CHF 7'000.00" at bounding box center [919, 119] width 765 height 27
drag, startPoint x: 612, startPoint y: 126, endPoint x: 602, endPoint y: 124, distance: 10.2
click at [602, 124] on div "Limite: CHF 7'000.00" at bounding box center [919, 119] width 765 height 27
click at [606, 125] on div "Limite: CHF 7'000.00" at bounding box center [919, 119] width 765 height 27
drag, startPoint x: 606, startPoint y: 125, endPoint x: 577, endPoint y: 153, distance: 40.3
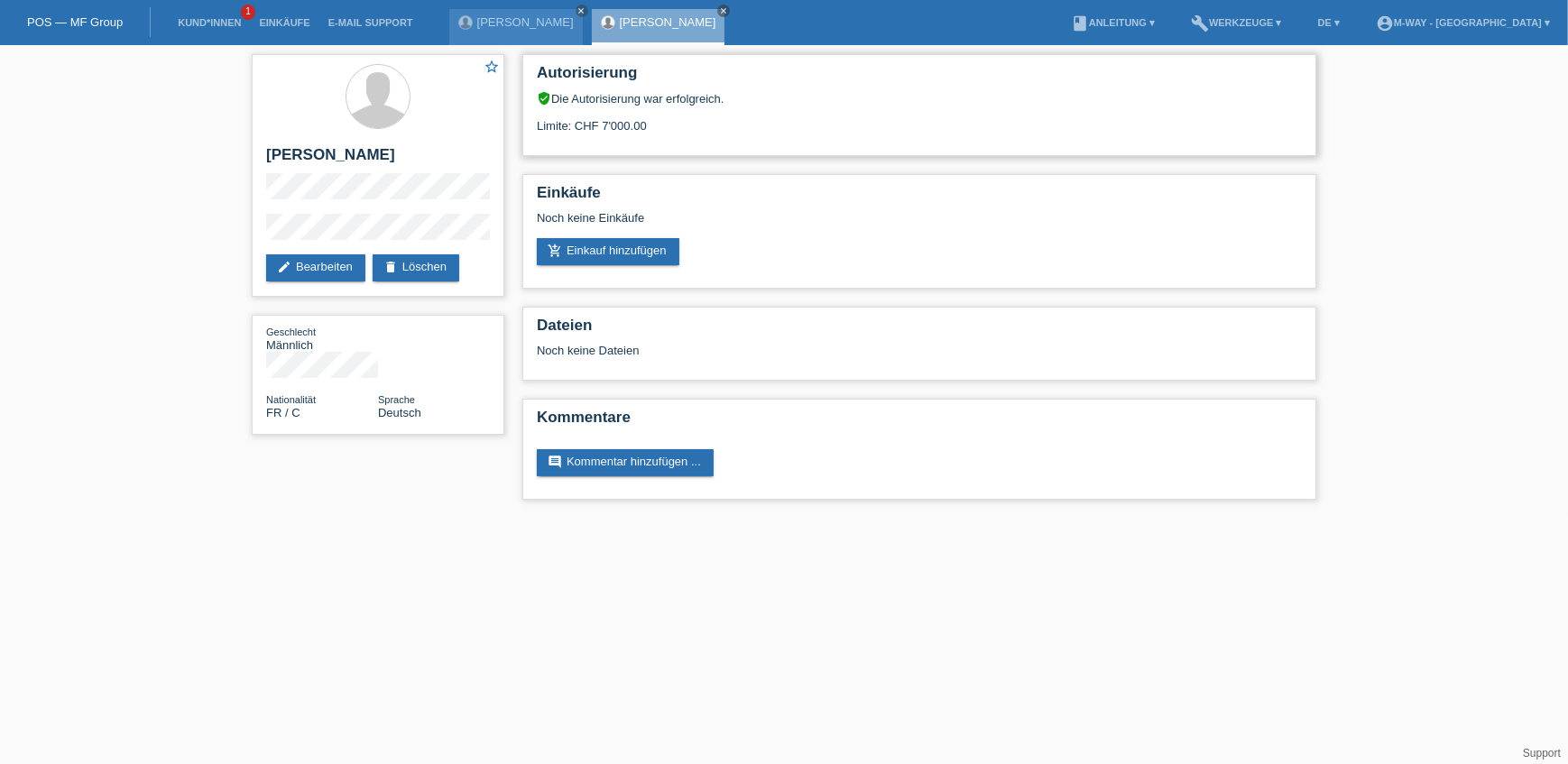
click at [577, 153] on div "Autorisierung verified_user Die Autorisierung war erfolgreich. Limite: CHF 7'00…" at bounding box center [919, 104] width 794 height 102
click at [719, 14] on icon "close" at bounding box center [724, 11] width 9 height 9
click at [577, 14] on icon "close" at bounding box center [582, 11] width 9 height 9
